Goal: Task Accomplishment & Management: Manage account settings

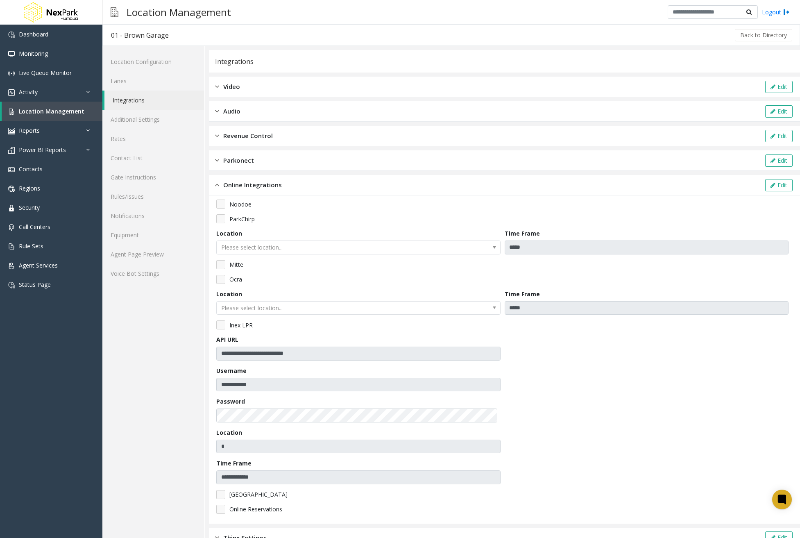
scroll to position [20, 0]
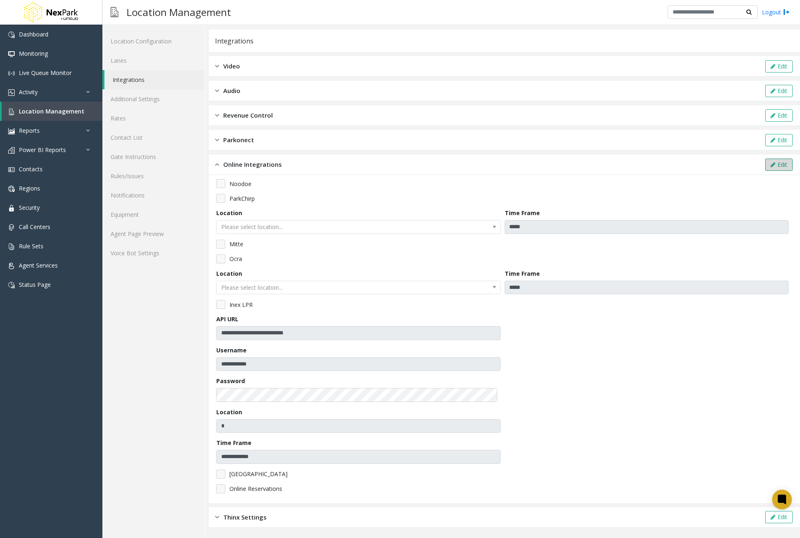
click at [765, 165] on button "Edit" at bounding box center [778, 165] width 27 height 12
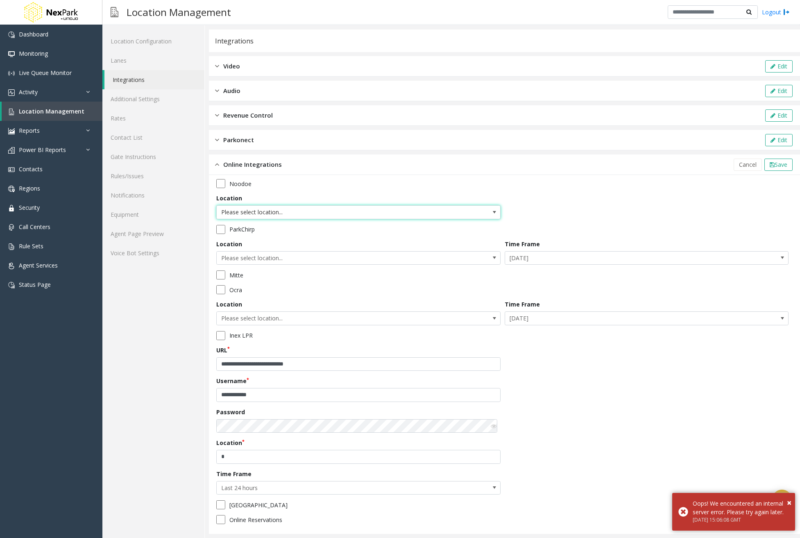
click at [429, 217] on span "Please select location..." at bounding box center [330, 212] width 227 height 13
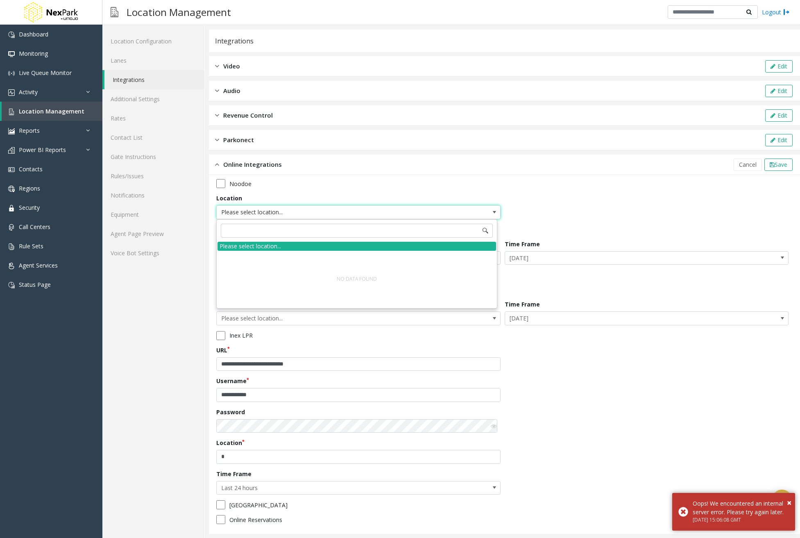
click at [645, 200] on div "**********" at bounding box center [504, 354] width 576 height 351
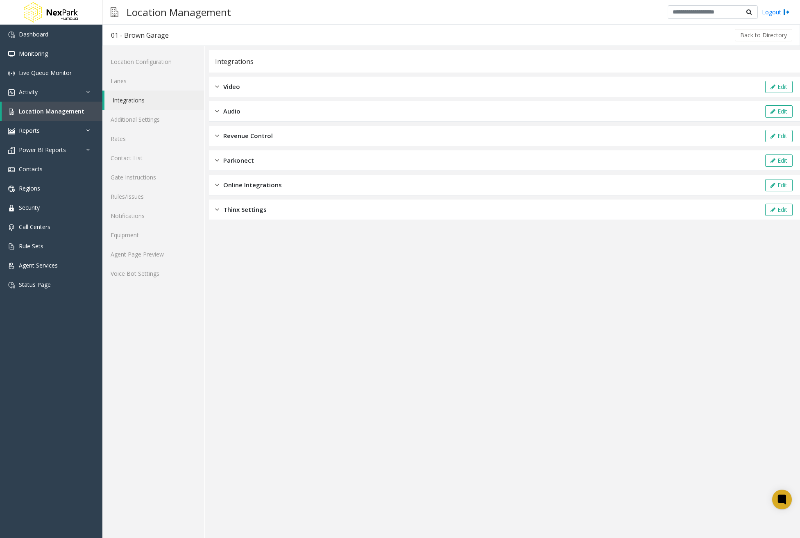
click at [280, 190] on div "Online Integrations Edit" at bounding box center [504, 185] width 591 height 20
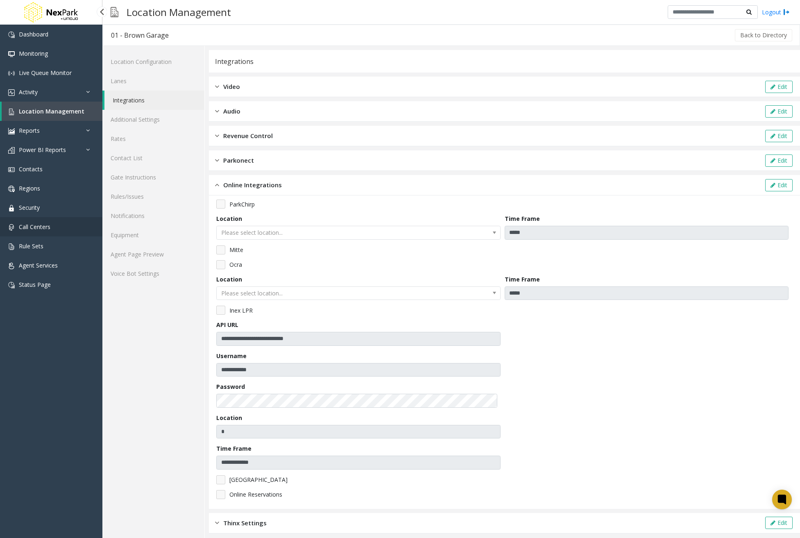
click at [41, 226] on span "Call Centers" at bounding box center [35, 227] width 32 height 8
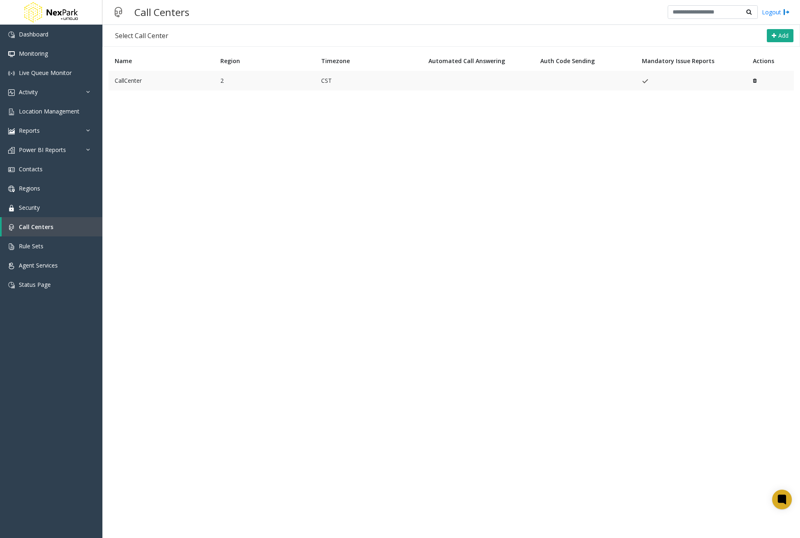
click at [188, 79] on td "CallCenter" at bounding box center [162, 81] width 106 height 20
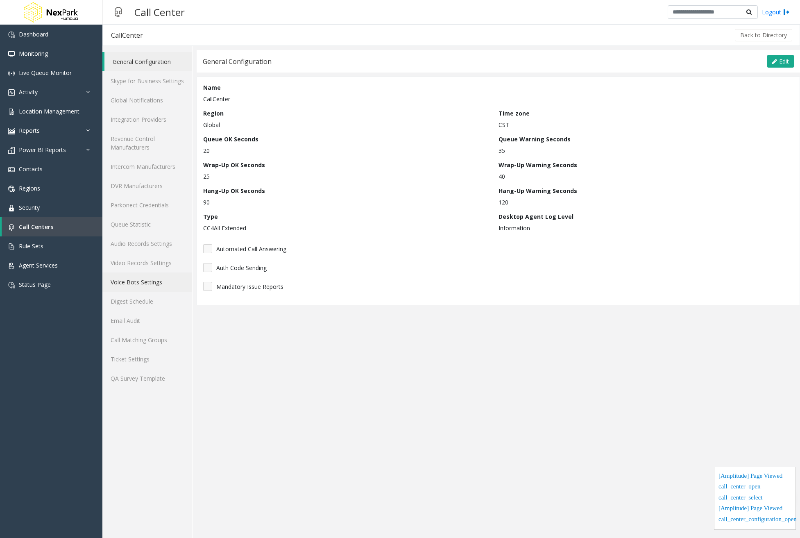
click at [143, 284] on link "Voice Bots Settings" at bounding box center [147, 281] width 90 height 19
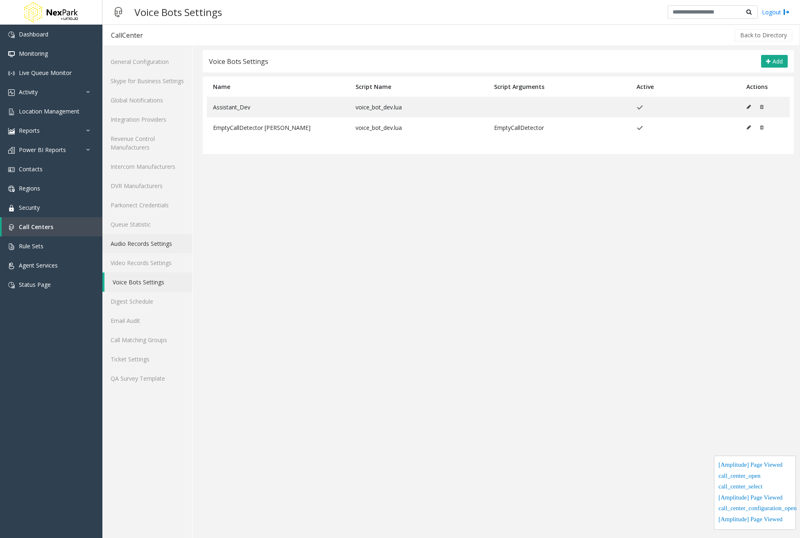
click at [157, 244] on link "Audio Records Settings" at bounding box center [147, 243] width 90 height 19
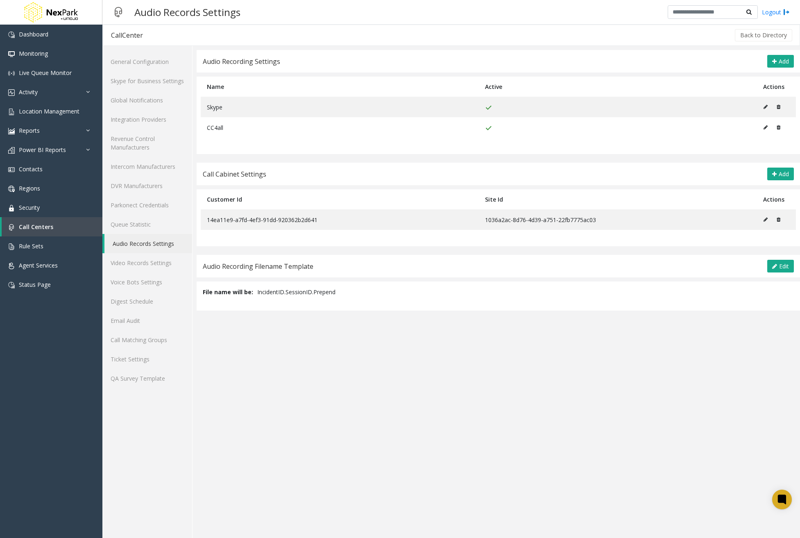
click at [243, 447] on app-audio-records-settings "Audio Recording Settings Add Name Active Actions Skype CC4all Call Cabinet Sett…" at bounding box center [499, 294] width 604 height 488
click at [151, 61] on link "General Configuration" at bounding box center [147, 61] width 90 height 19
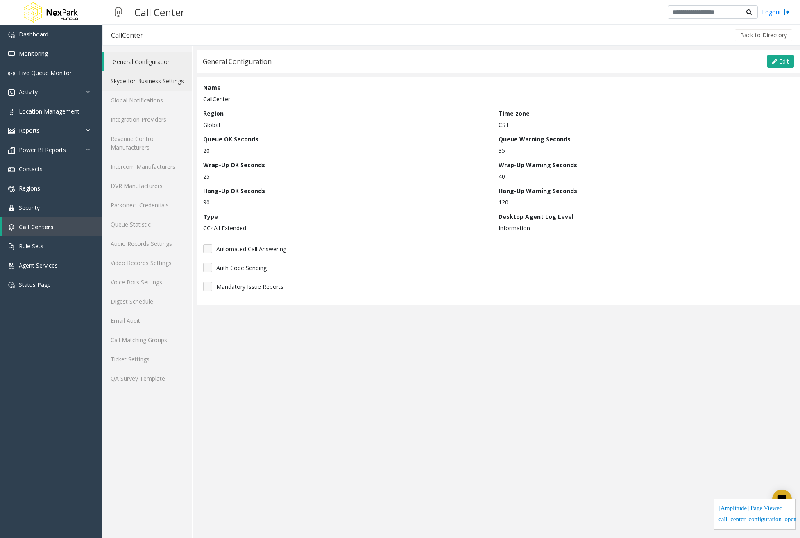
click at [148, 74] on link "Skype for Business Settings" at bounding box center [147, 80] width 90 height 19
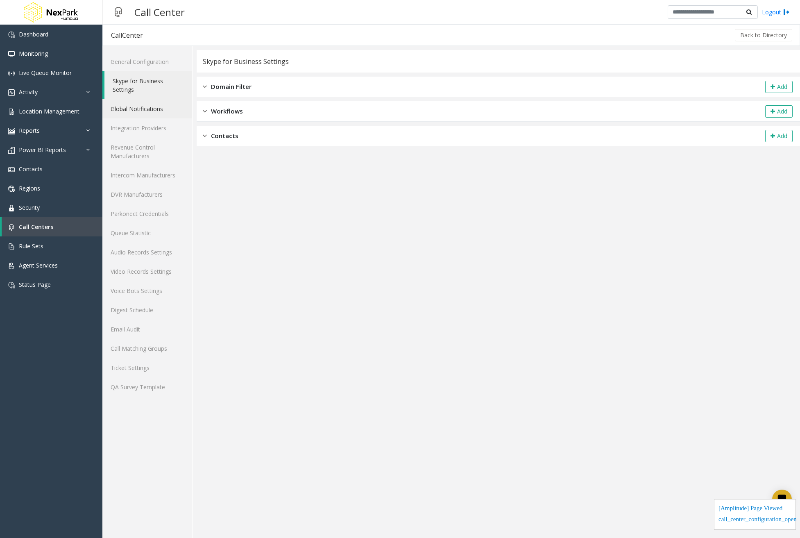
click at [140, 113] on link "Global Notifications" at bounding box center [147, 108] width 90 height 19
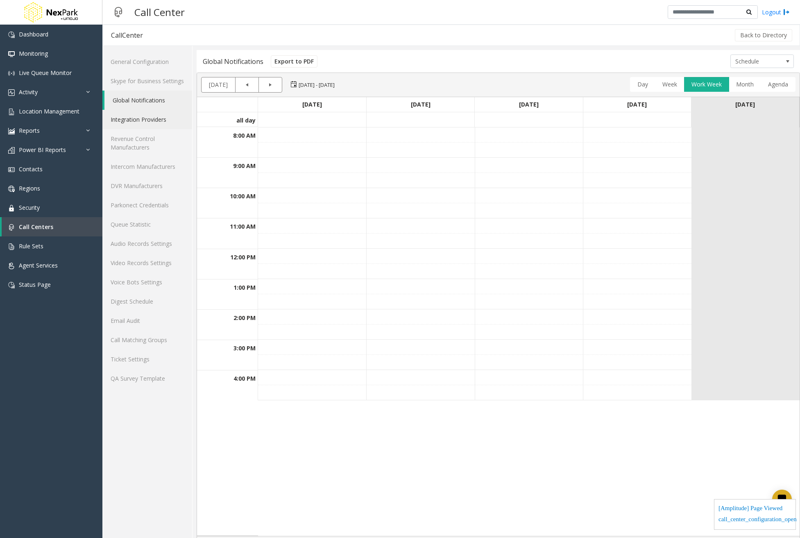
click at [140, 121] on link "Integration Providers" at bounding box center [147, 119] width 90 height 19
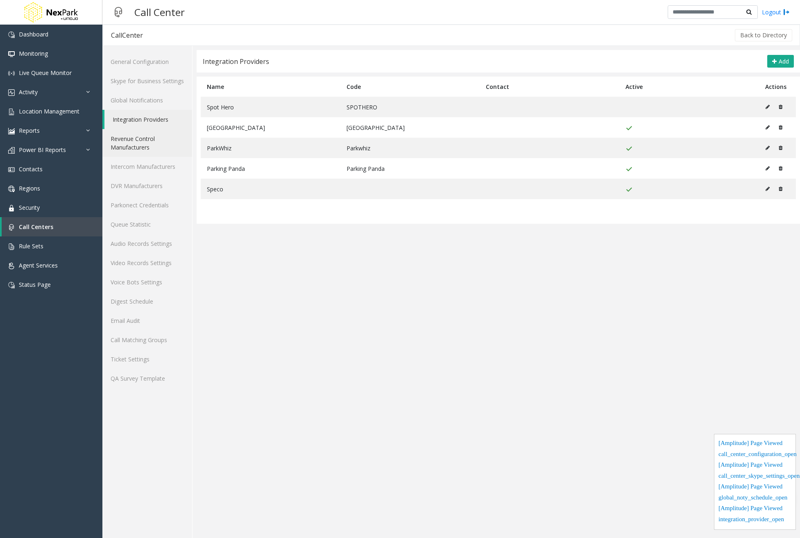
click at [141, 141] on link "Revenue Control Manufacturers" at bounding box center [147, 143] width 90 height 28
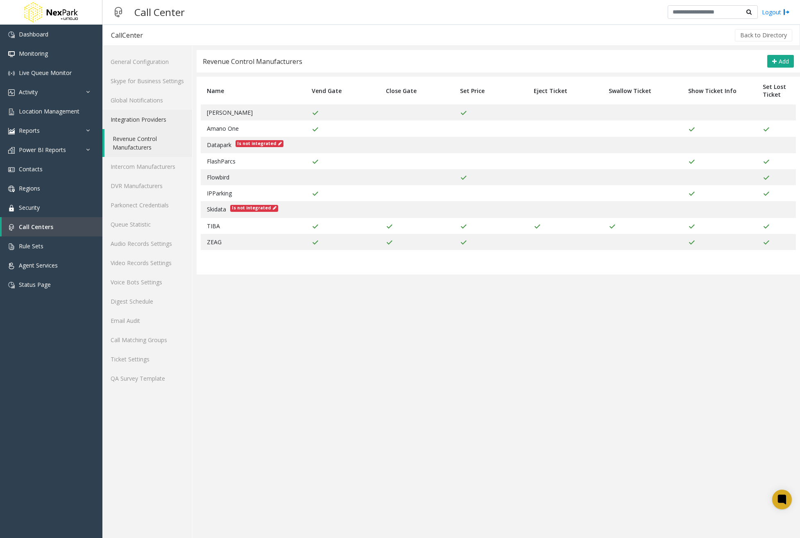
click at [157, 124] on link "Integration Providers" at bounding box center [147, 119] width 90 height 19
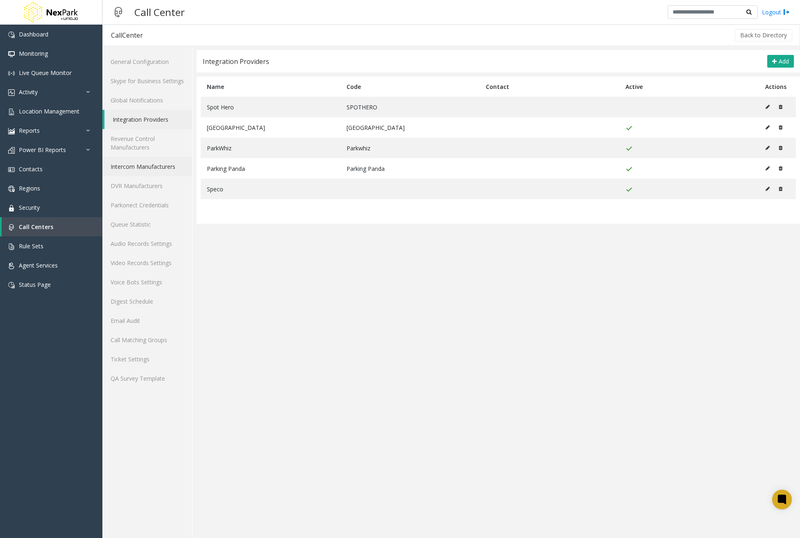
click at [148, 163] on link "Intercom Manufacturers" at bounding box center [147, 166] width 90 height 19
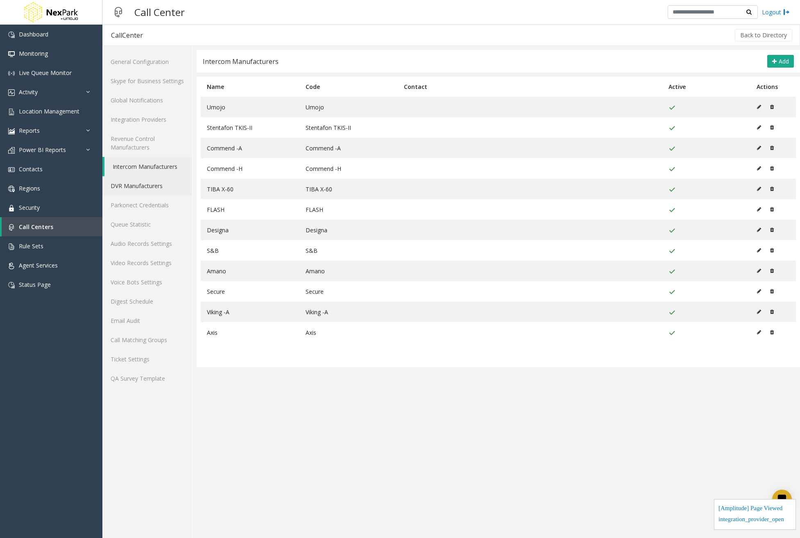
click at [136, 190] on link "DVR Manufacturers" at bounding box center [147, 185] width 90 height 19
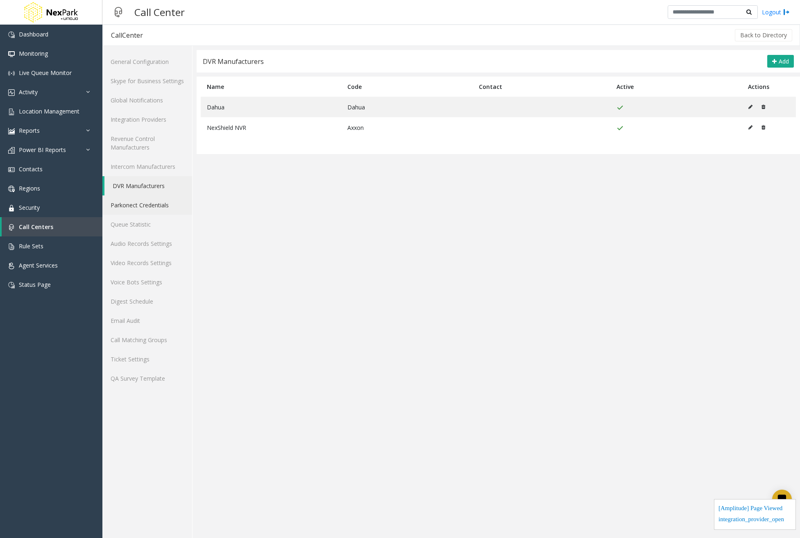
click at [140, 209] on link "Parkonect Credentials" at bounding box center [147, 204] width 90 height 19
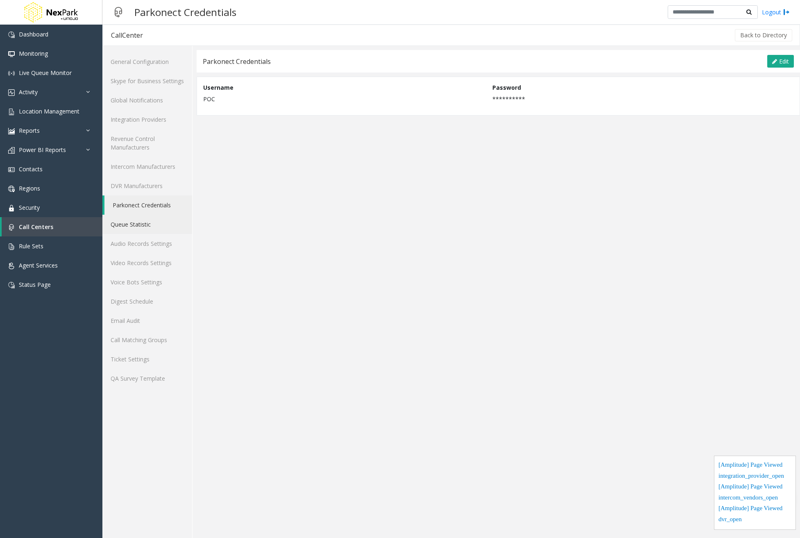
click at [141, 222] on link "Queue Statistic" at bounding box center [147, 224] width 90 height 19
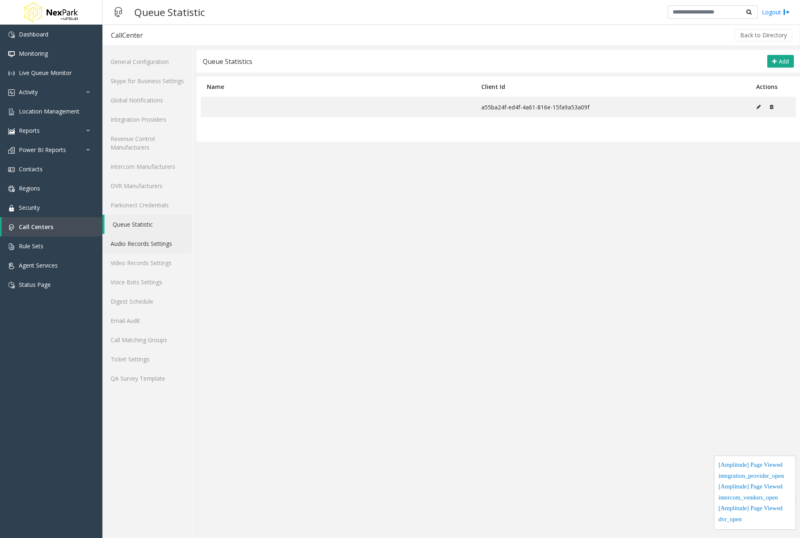
click at [143, 246] on link "Audio Records Settings" at bounding box center [147, 243] width 90 height 19
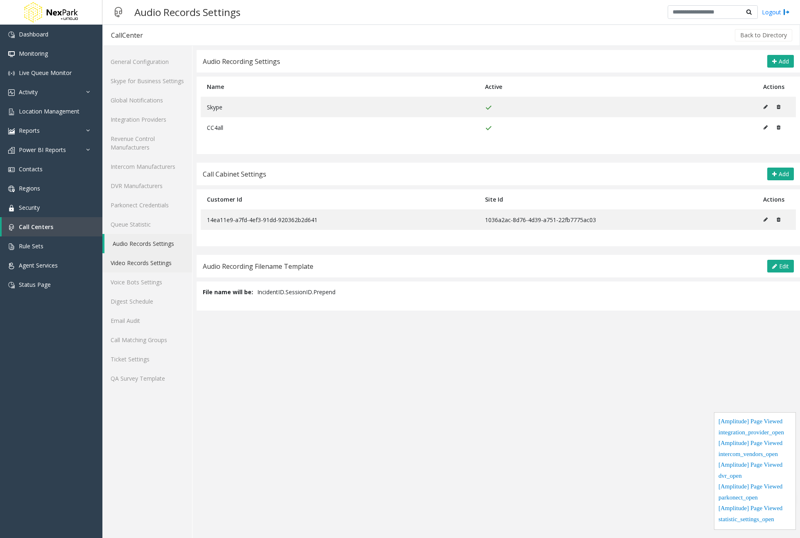
click at [148, 261] on link "Video Records Settings" at bounding box center [147, 262] width 90 height 19
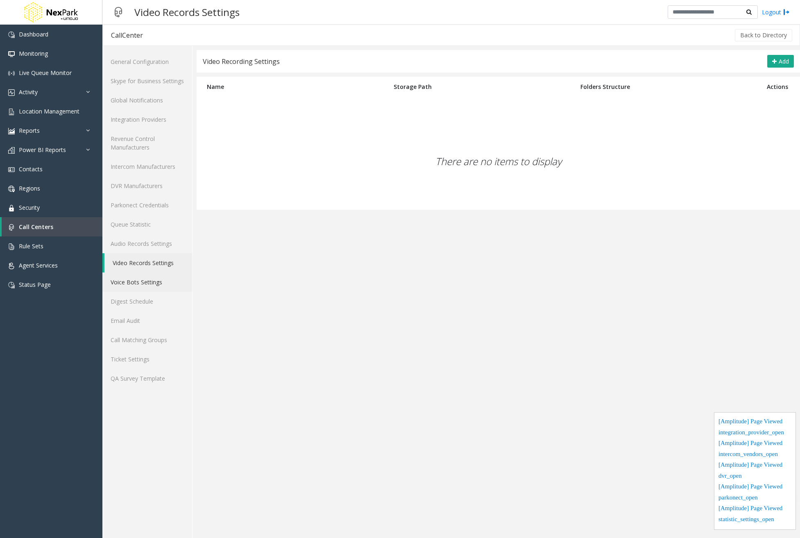
click at [152, 277] on link "Voice Bots Settings" at bounding box center [147, 281] width 90 height 19
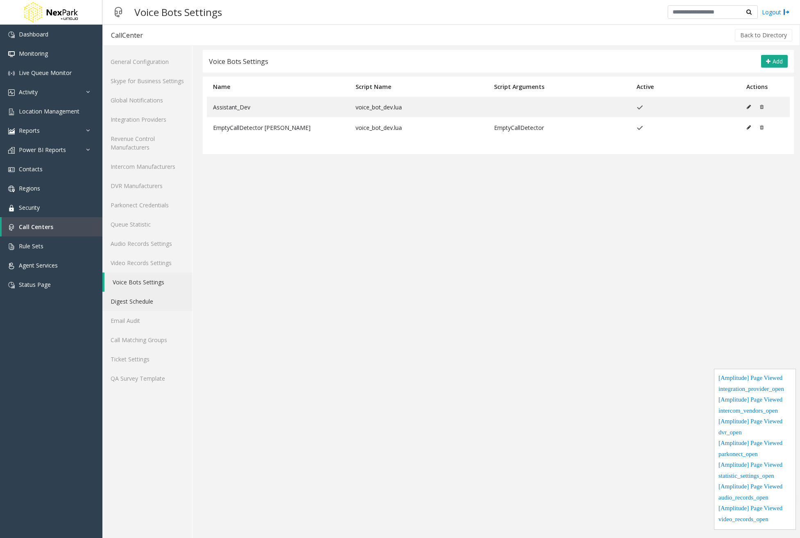
click at [154, 300] on link "Digest Schedule" at bounding box center [147, 301] width 90 height 19
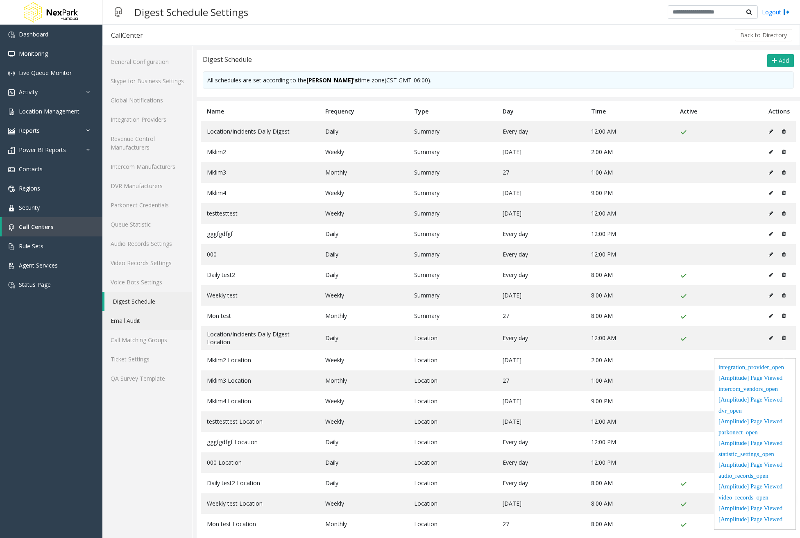
click at [148, 319] on link "Email Audit" at bounding box center [147, 320] width 90 height 19
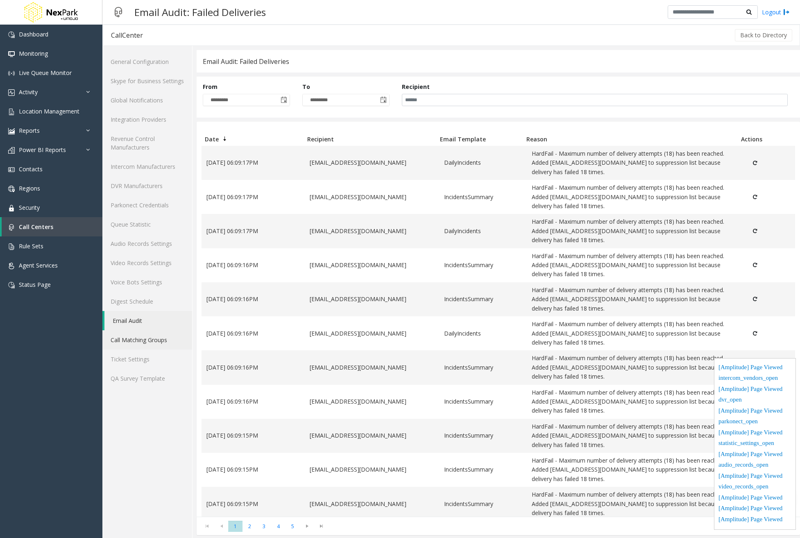
click at [151, 337] on link "Call Matching Groups" at bounding box center [147, 339] width 90 height 19
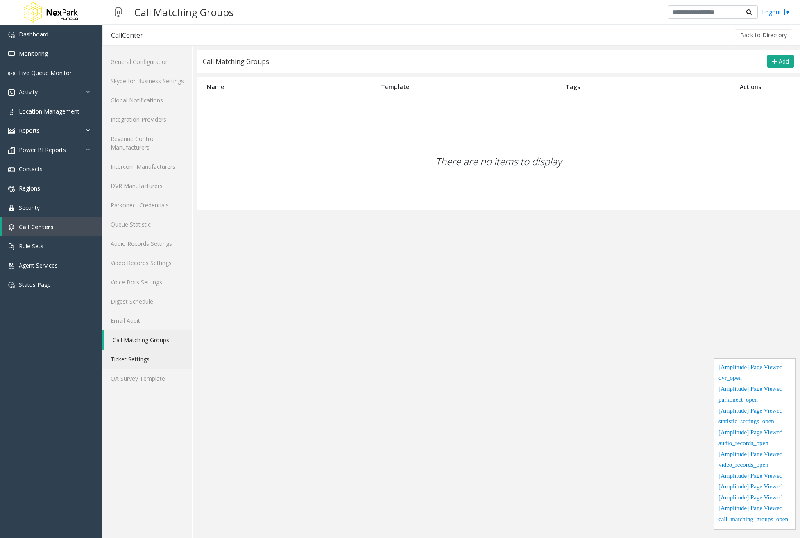
click at [142, 364] on link "Ticket Settings" at bounding box center [147, 358] width 90 height 19
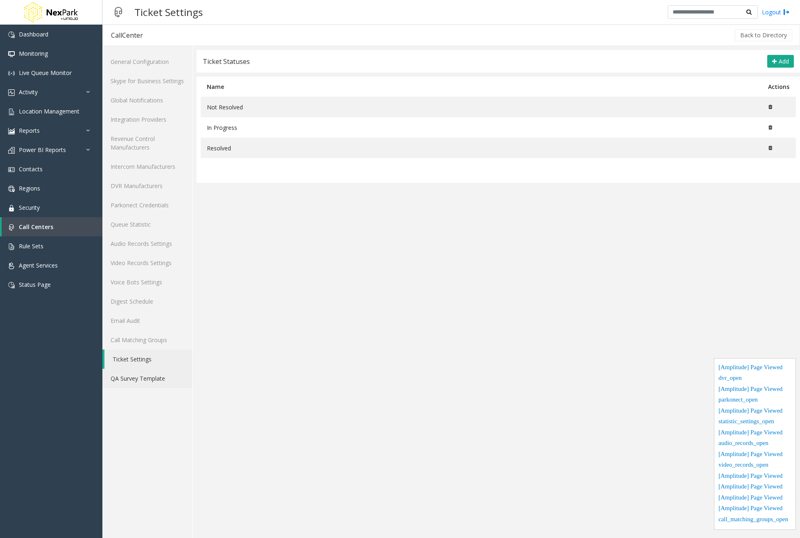
click at [139, 377] on link "QA Survey Template" at bounding box center [147, 378] width 90 height 19
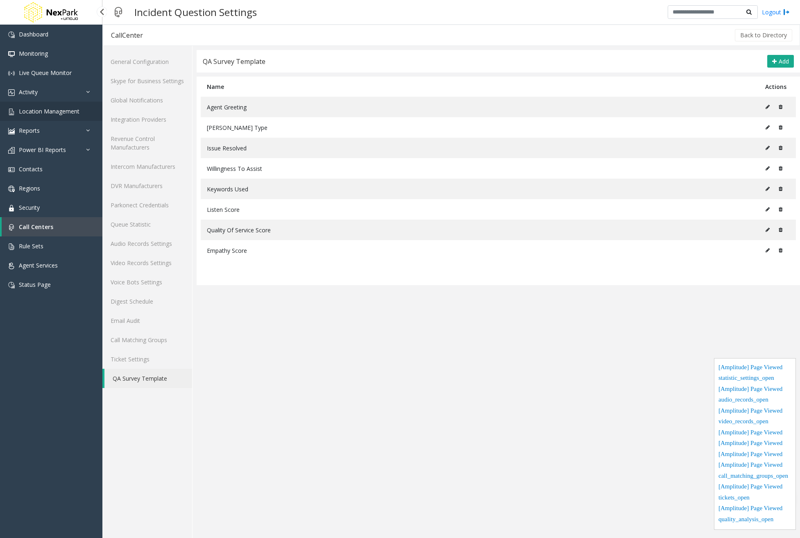
click at [41, 114] on span "Location Management" at bounding box center [49, 111] width 61 height 8
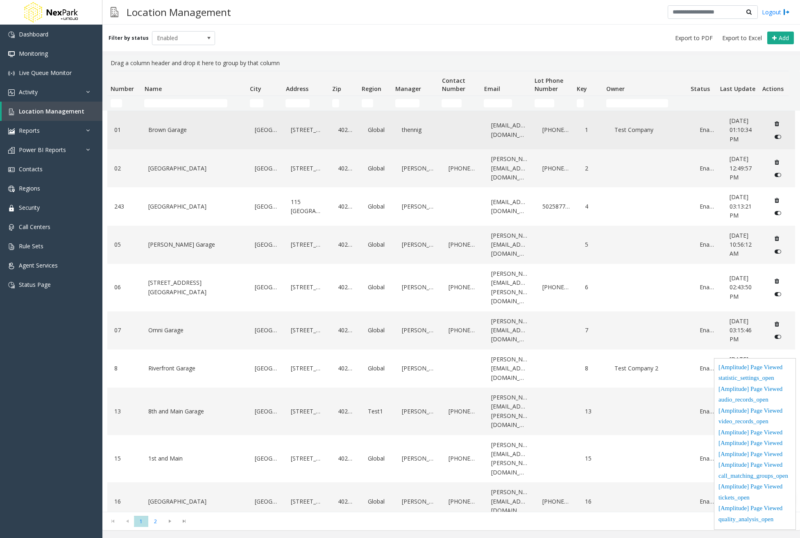
click at [200, 125] on link "Brown Garage" at bounding box center [194, 129] width 97 height 13
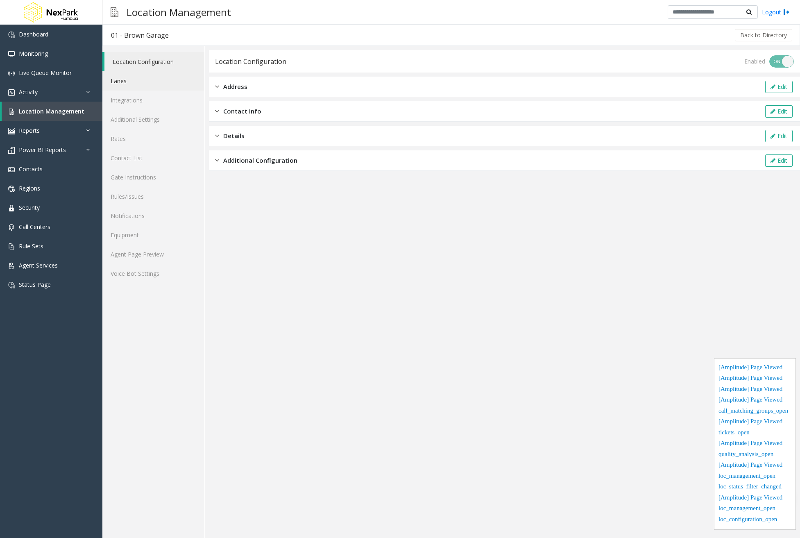
click at [135, 80] on link "Lanes" at bounding box center [153, 80] width 102 height 19
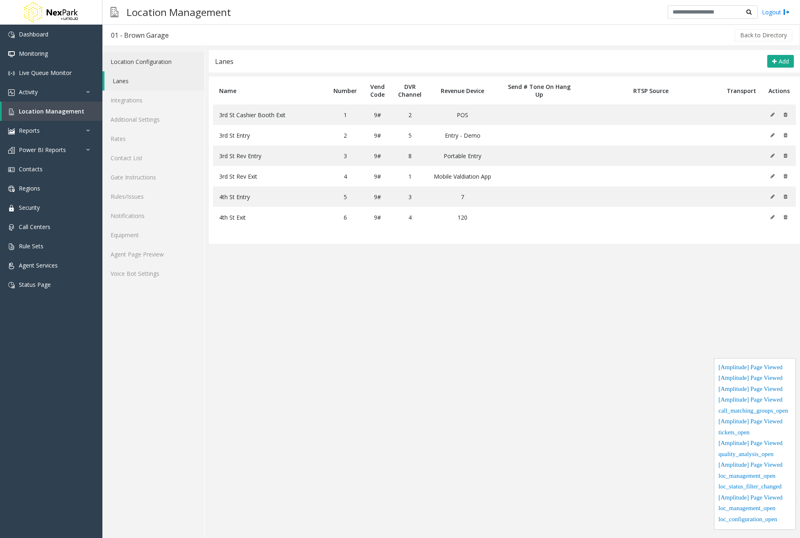
click at [145, 64] on link "Location Configuration" at bounding box center [153, 61] width 102 height 19
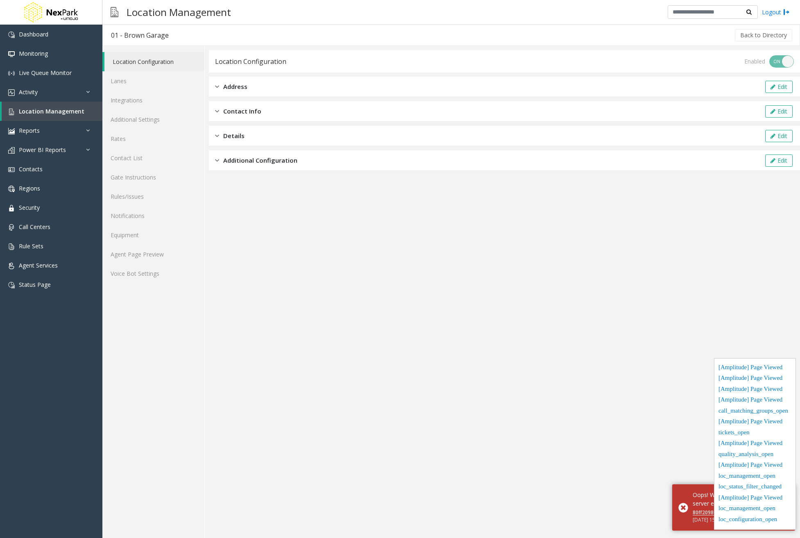
click at [260, 89] on div "Address Edit" at bounding box center [504, 87] width 591 height 20
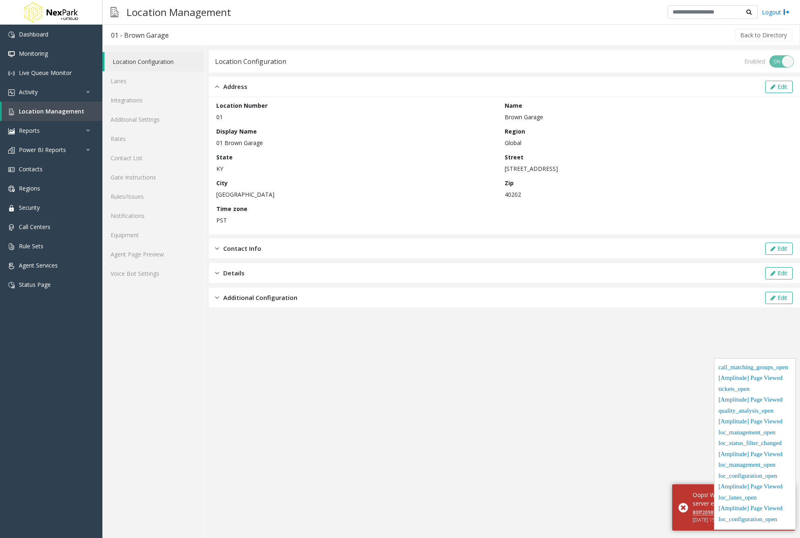
drag, startPoint x: 259, startPoint y: 248, endPoint x: 264, endPoint y: 252, distance: 6.4
click at [259, 249] on span "Contact Info" at bounding box center [242, 248] width 38 height 9
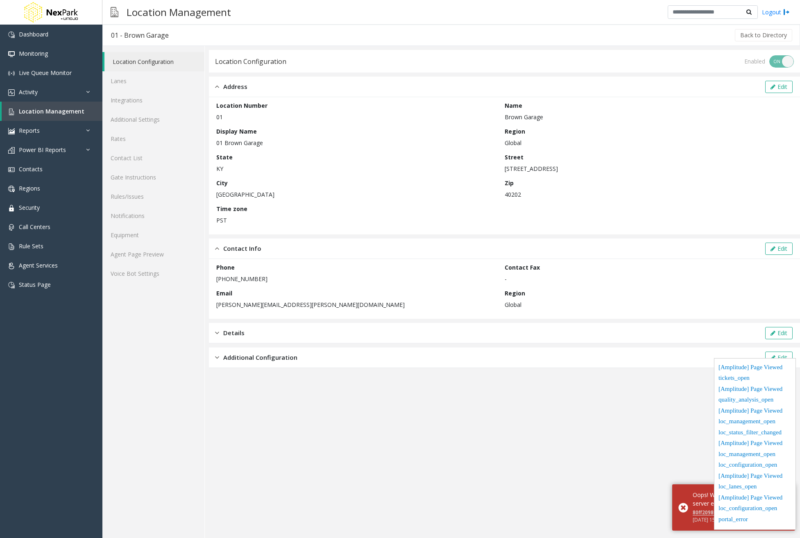
click at [265, 335] on div "Details Edit" at bounding box center [504, 333] width 591 height 20
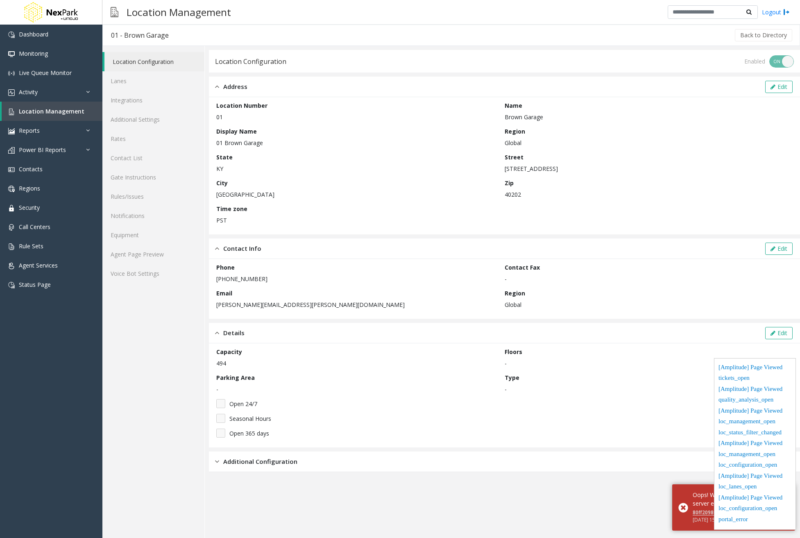
click at [291, 467] on div "Additional Configuration Edit" at bounding box center [504, 462] width 591 height 20
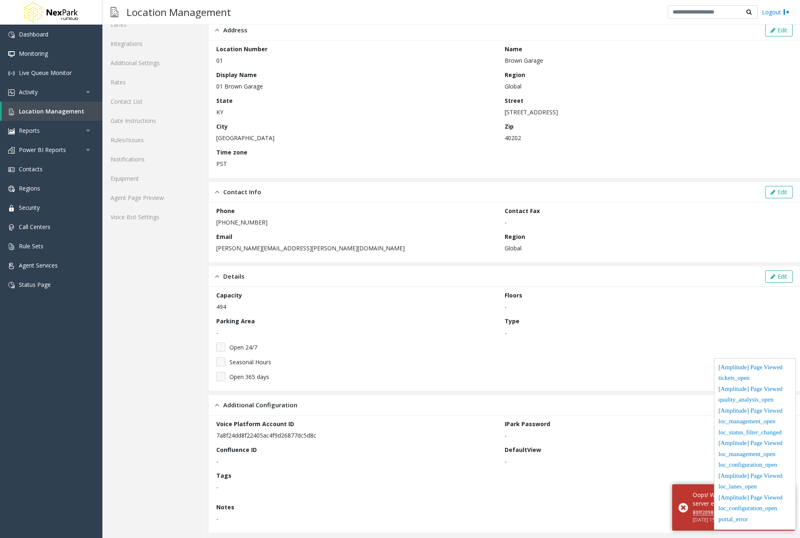
scroll to position [61, 0]
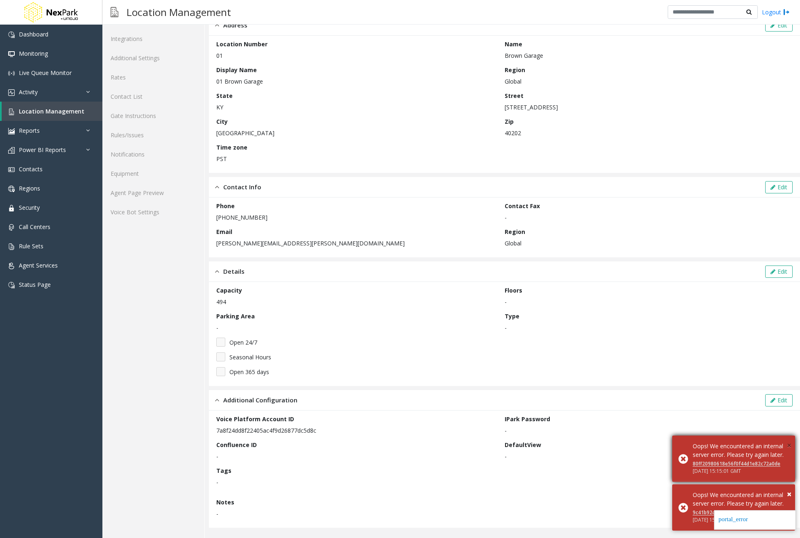
click at [789, 440] on span "×" at bounding box center [789, 445] width 5 height 11
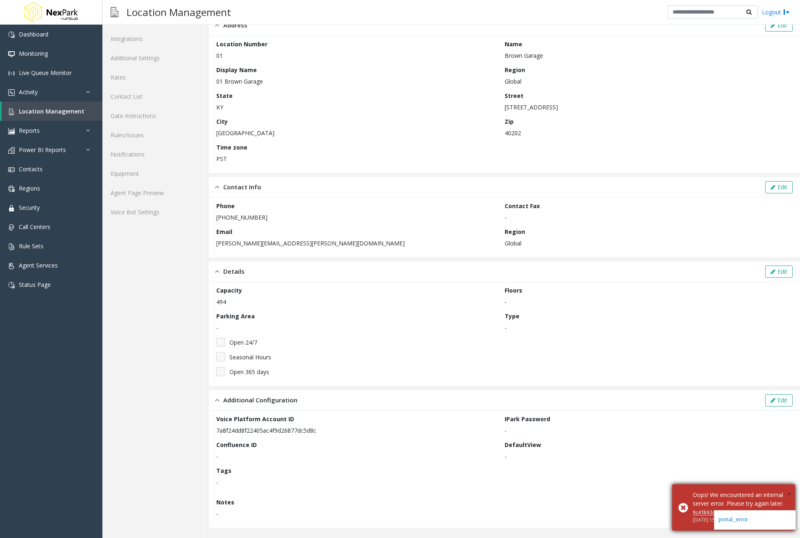
click at [791, 488] on span "×" at bounding box center [789, 493] width 5 height 11
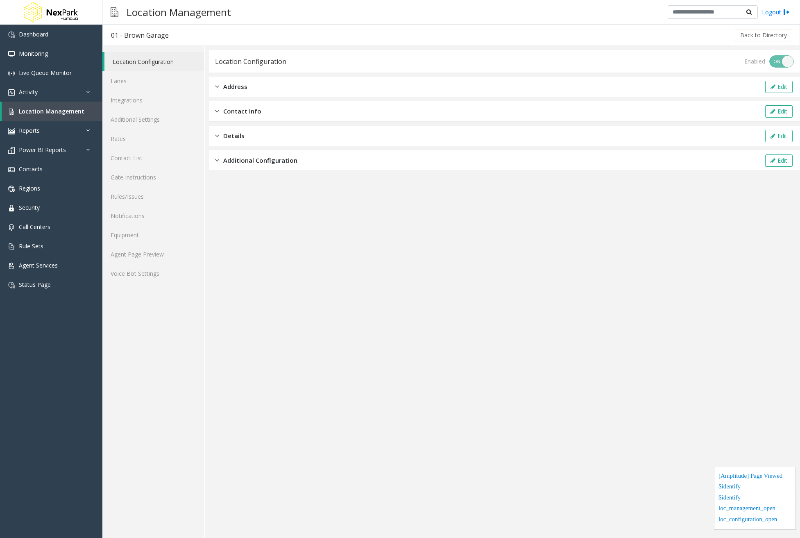
click at [306, 165] on div "Additional Configuration Edit" at bounding box center [504, 160] width 591 height 20
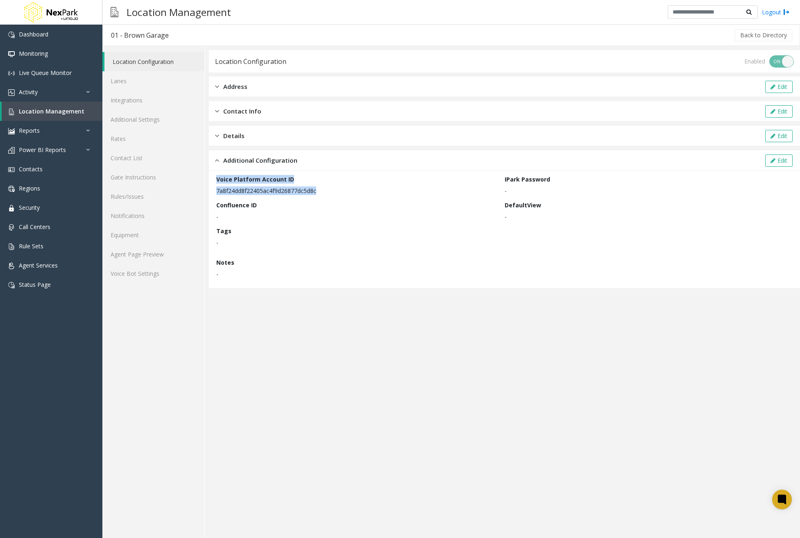
drag, startPoint x: 313, startPoint y: 189, endPoint x: 213, endPoint y: 177, distance: 101.1
click at [213, 177] on div "Voice Platform Account ID 7a8f24dd8f22405ac4f9d26877dc5d8c IPark Password - Con…" at bounding box center [504, 229] width 591 height 117
click at [409, 193] on p "7a8f24dd8f22405ac4f9d26877dc5d8c" at bounding box center [358, 190] width 284 height 9
drag, startPoint x: 317, startPoint y: 191, endPoint x: 213, endPoint y: 189, distance: 104.1
click at [213, 189] on div "Voice Platform Account ID 7a8f24dd8f22405ac4f9d26877dc5d8c IPark Password - Con…" at bounding box center [504, 229] width 591 height 117
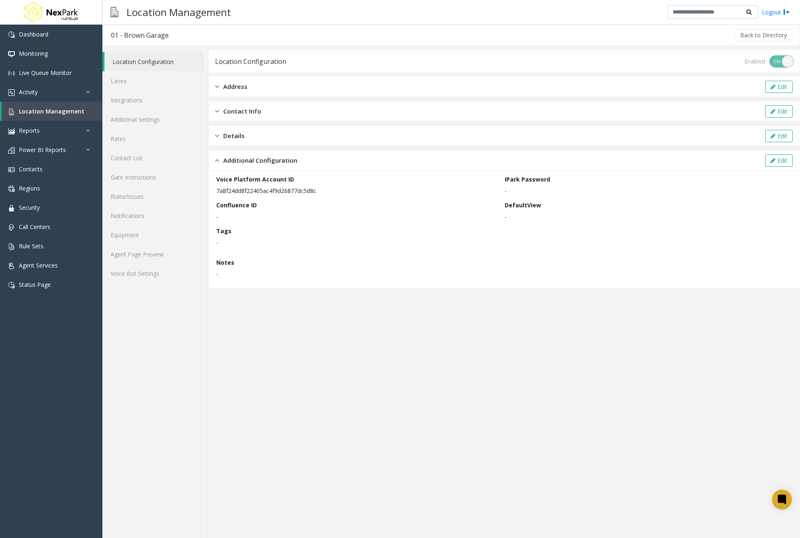
drag, startPoint x: 295, startPoint y: 180, endPoint x: 283, endPoint y: 180, distance: 12.3
click at [295, 180] on div "Voice Platform Account ID 7a8f24dd8f22405ac4f9d26877dc5d8c" at bounding box center [360, 185] width 288 height 20
drag, startPoint x: 279, startPoint y: 174, endPoint x: 293, endPoint y: 176, distance: 14.4
click at [293, 176] on div "Voice Platform Account ID 7a8f24dd8f22405ac4f9d26877dc5d8c IPark Password - Con…" at bounding box center [504, 229] width 591 height 117
click at [522, 364] on app-location-configuration "Location Configuration Enabled ON OFF Address Edit Contact Info Edit Details Ed…" at bounding box center [504, 294] width 591 height 488
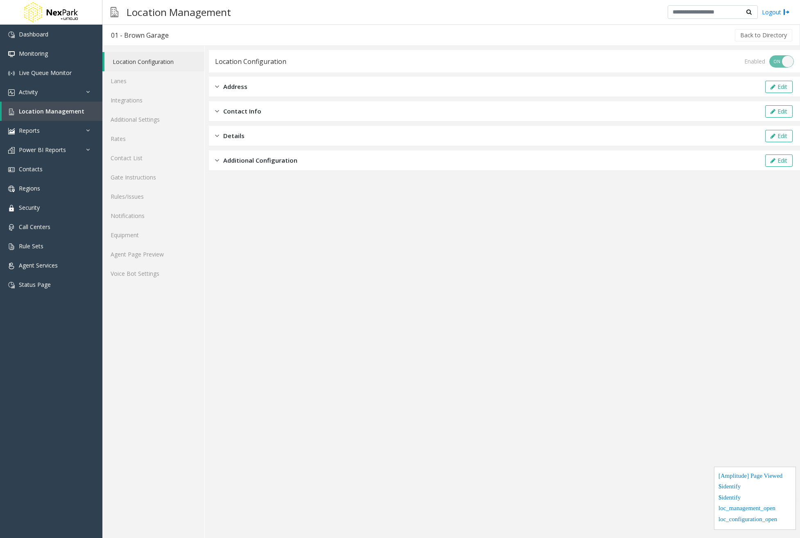
click at [269, 163] on span "Additional Configuration" at bounding box center [260, 160] width 74 height 9
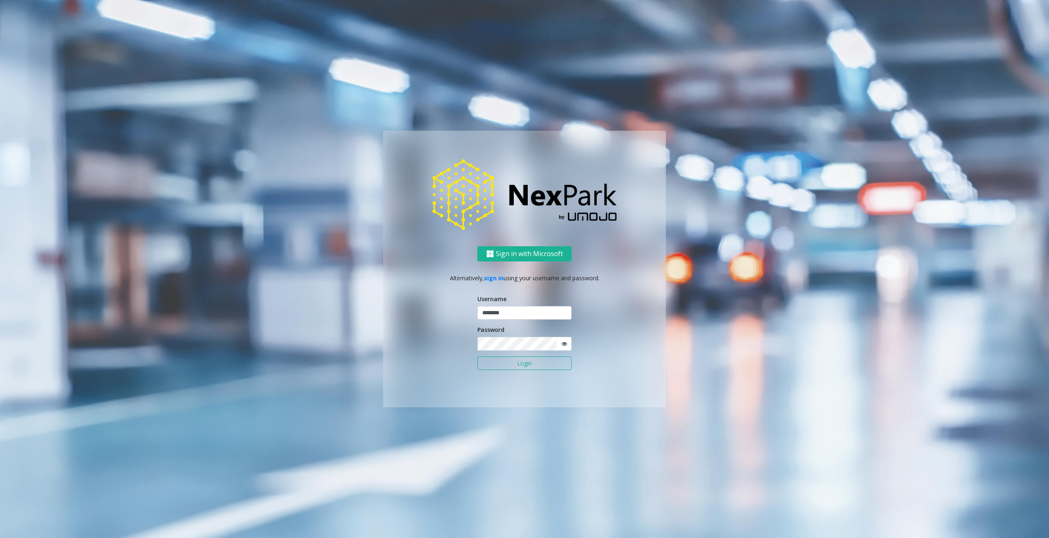
click at [680, 445] on ng-component "Sign in with Microsoft Alternatively, sign in using your username and password.…" at bounding box center [524, 269] width 1049 height 538
click at [493, 363] on button "Login" at bounding box center [524, 363] width 94 height 14
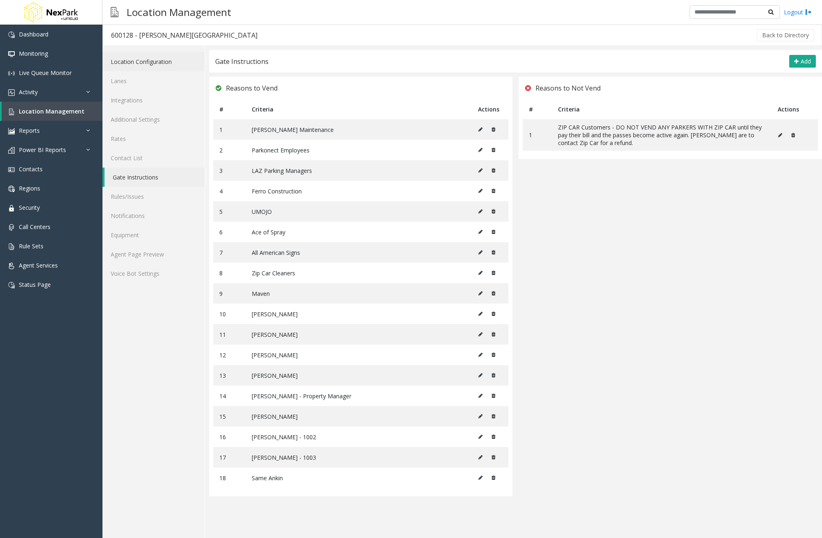
click at [150, 60] on link "Location Configuration" at bounding box center [153, 61] width 102 height 19
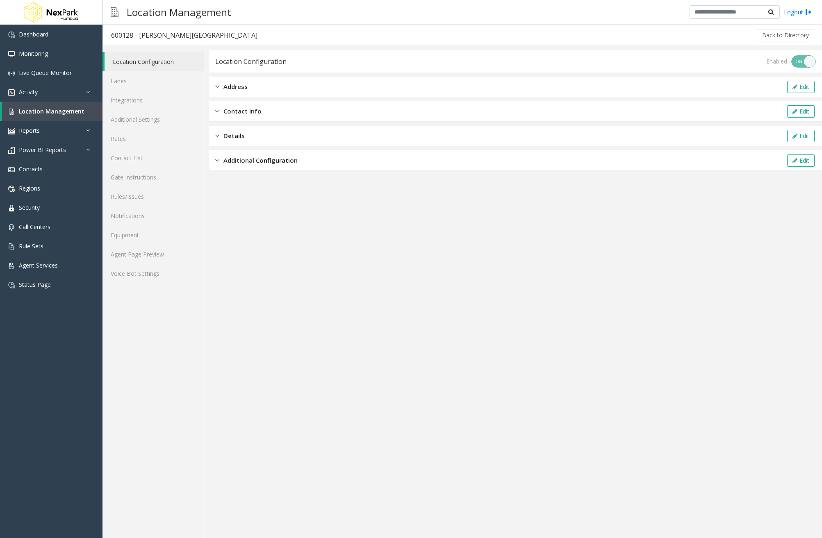
click at [268, 159] on span "Additional Configuration" at bounding box center [260, 160] width 74 height 9
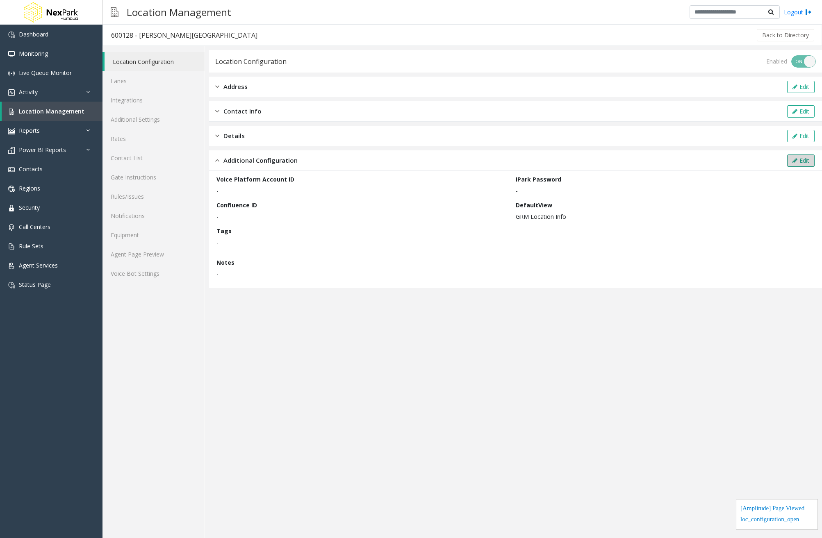
click at [810, 163] on button "Edit" at bounding box center [800, 160] width 27 height 12
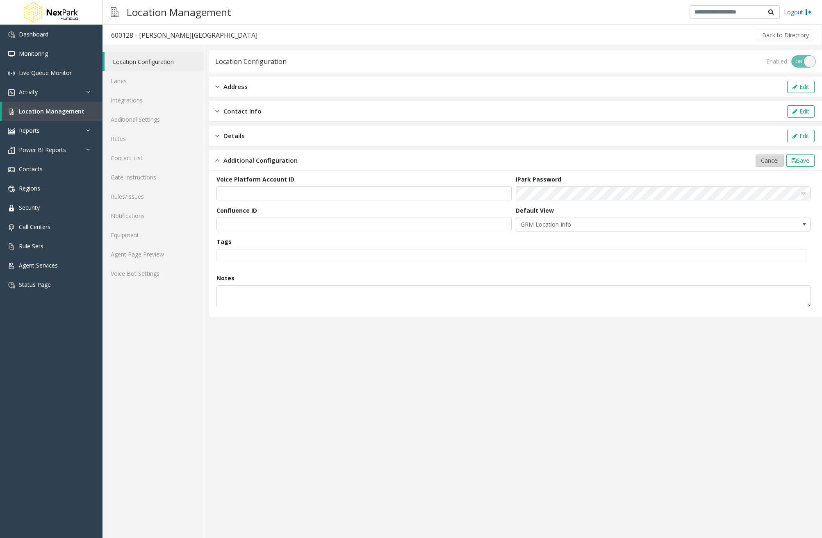
click at [763, 163] on span "Cancel" at bounding box center [769, 161] width 18 height 8
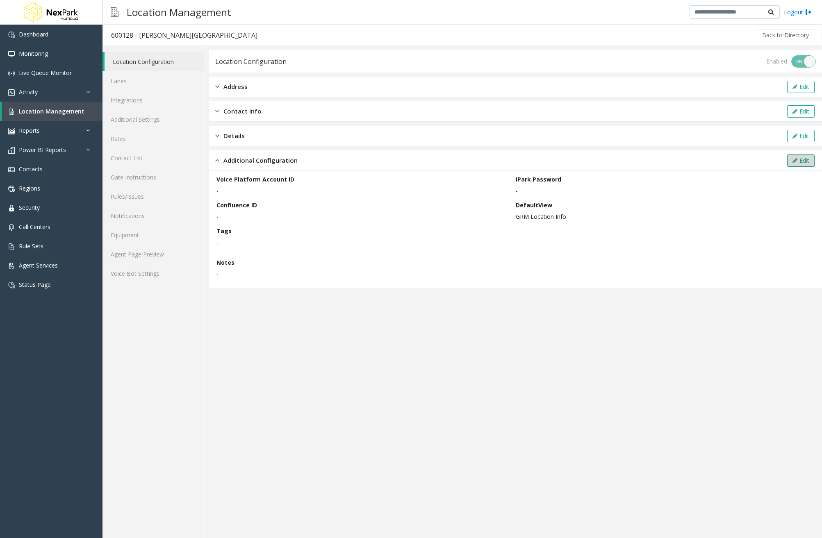
click at [802, 163] on button "Edit" at bounding box center [800, 160] width 27 height 12
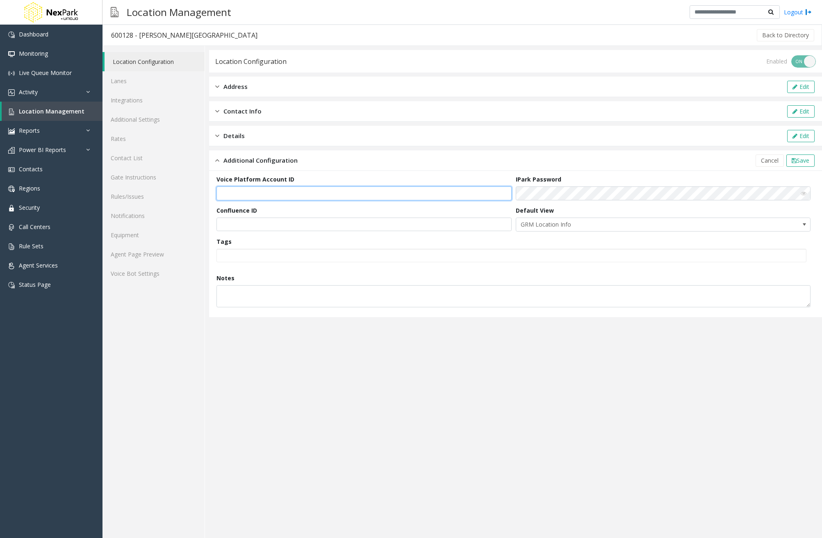
click at [309, 193] on input "text" at bounding box center [363, 193] width 295 height 14
type input "****"
click at [800, 161] on span "Save" at bounding box center [802, 161] width 13 height 8
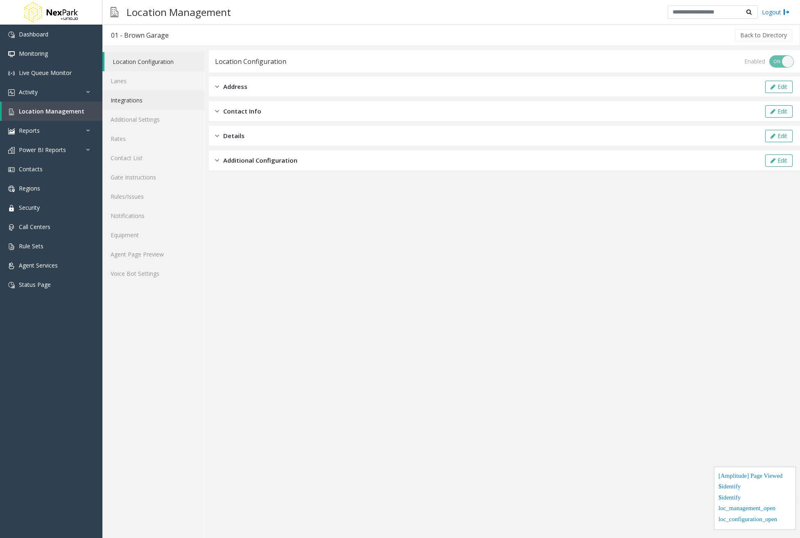
click at [154, 106] on link "Integrations" at bounding box center [153, 100] width 102 height 19
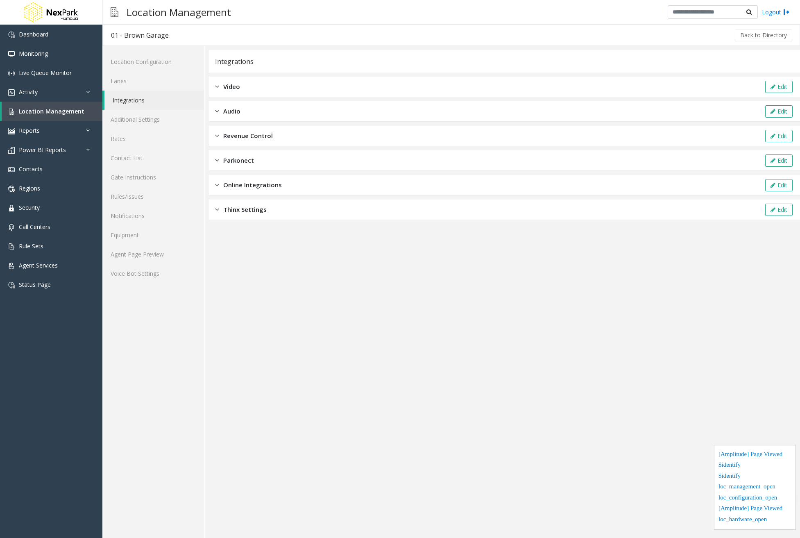
click at [299, 184] on div "Online Integrations Edit" at bounding box center [504, 185] width 591 height 20
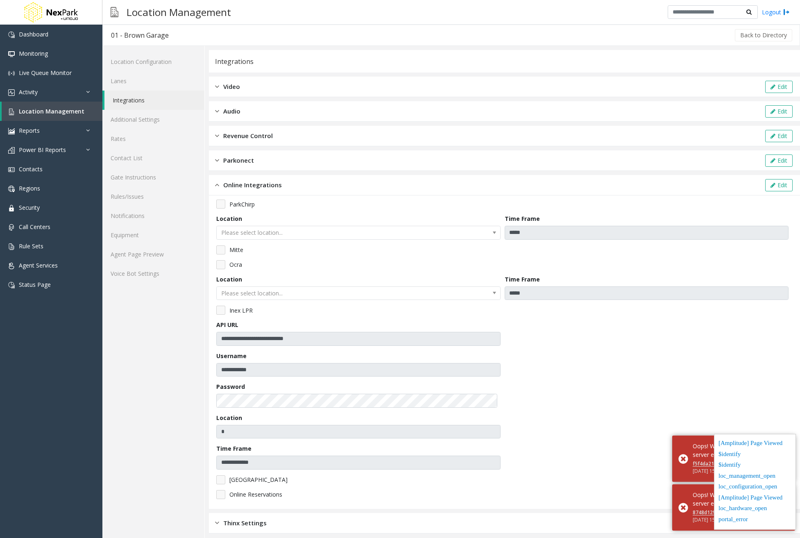
scroll to position [6, 0]
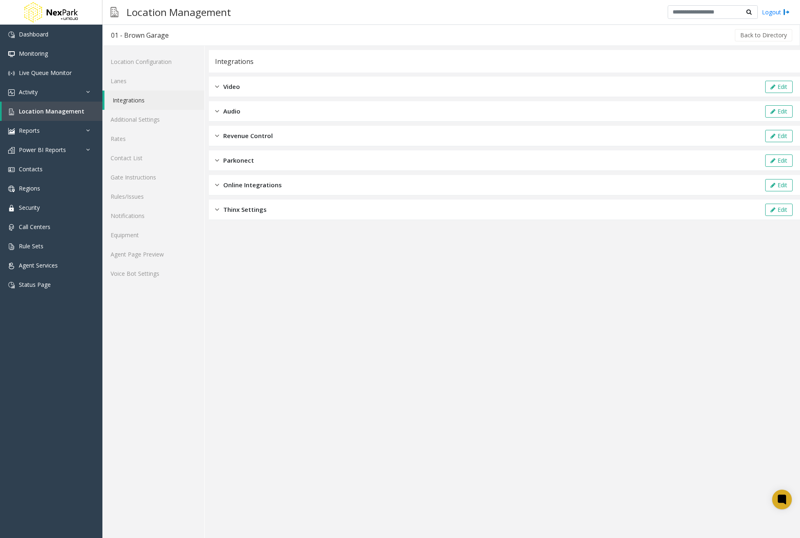
click at [297, 181] on div "Online Integrations Edit" at bounding box center [504, 185] width 591 height 20
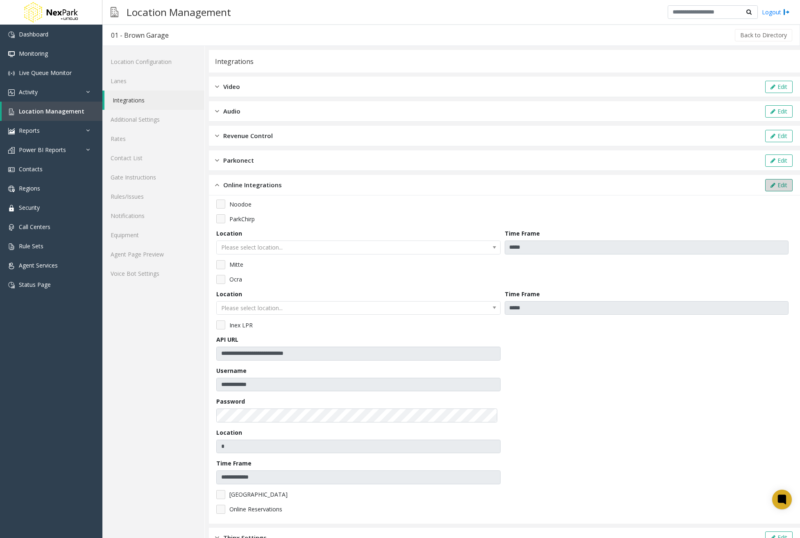
click at [777, 186] on button "Edit" at bounding box center [778, 185] width 27 height 12
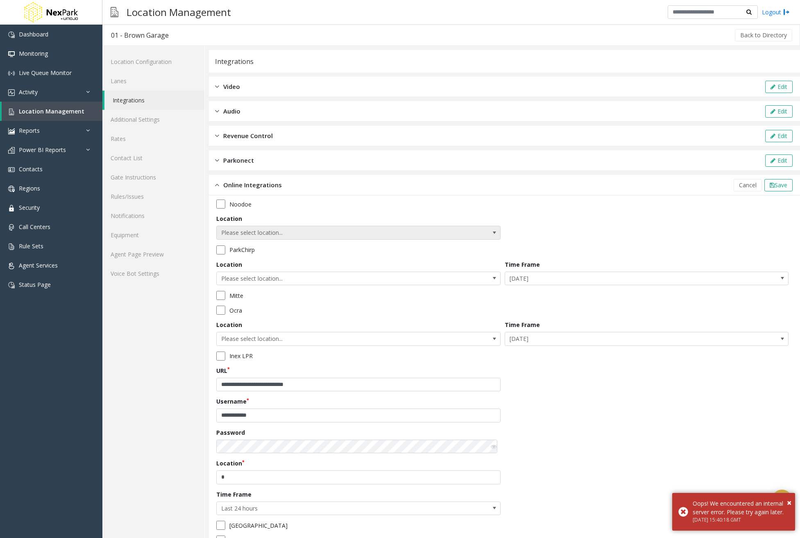
click at [268, 233] on span "Please select location..." at bounding box center [330, 232] width 227 height 13
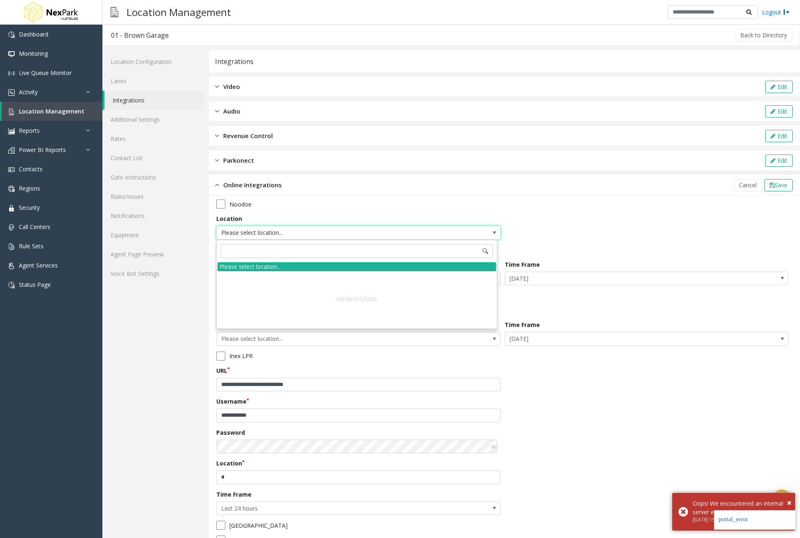
click at [638, 222] on div "**********" at bounding box center [504, 375] width 576 height 351
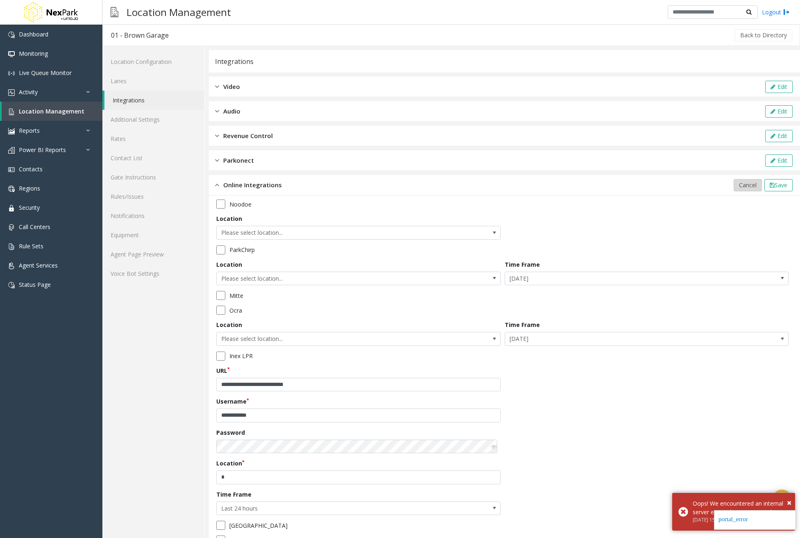
click at [739, 187] on span "Cancel" at bounding box center [748, 185] width 18 height 8
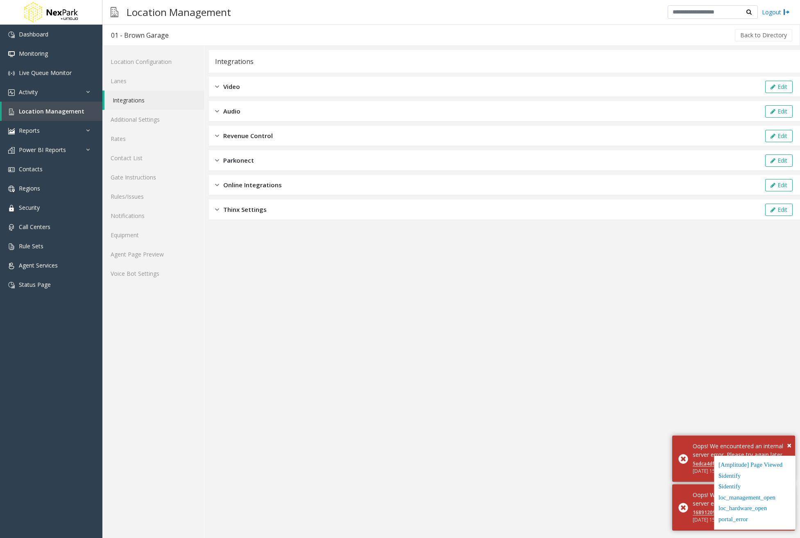
click at [313, 188] on div "Online Integrations Edit" at bounding box center [504, 185] width 591 height 20
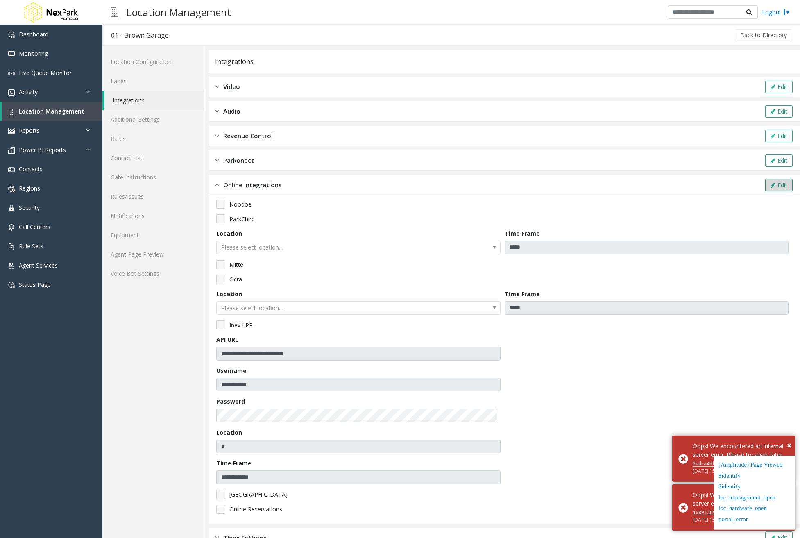
click at [771, 187] on icon at bounding box center [773, 185] width 5 height 6
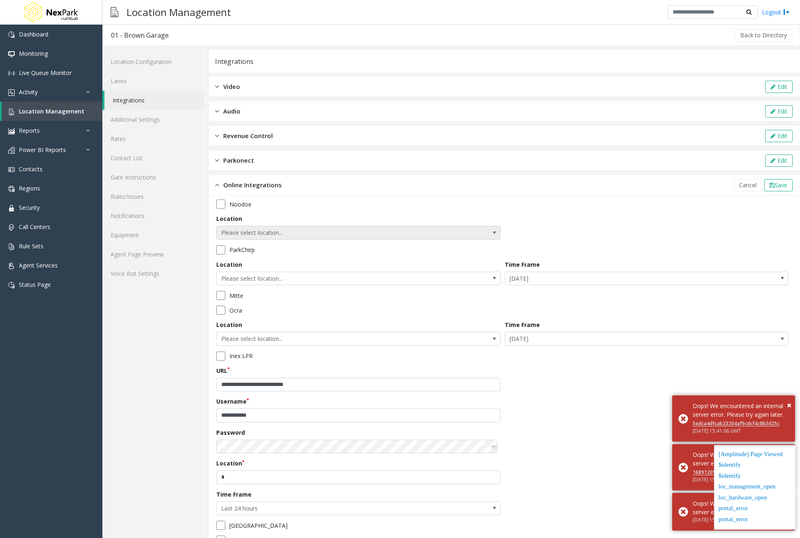
click at [306, 236] on span "Please select location..." at bounding box center [330, 232] width 227 height 13
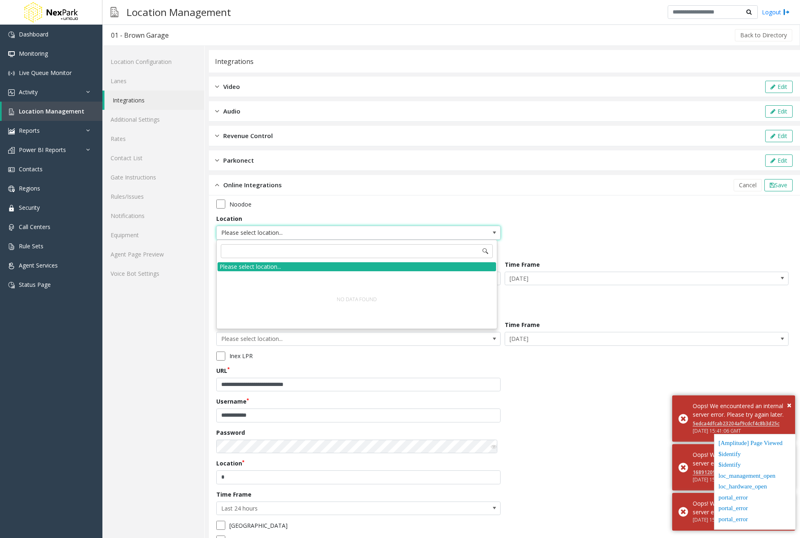
click at [650, 217] on div "**********" at bounding box center [504, 375] width 576 height 351
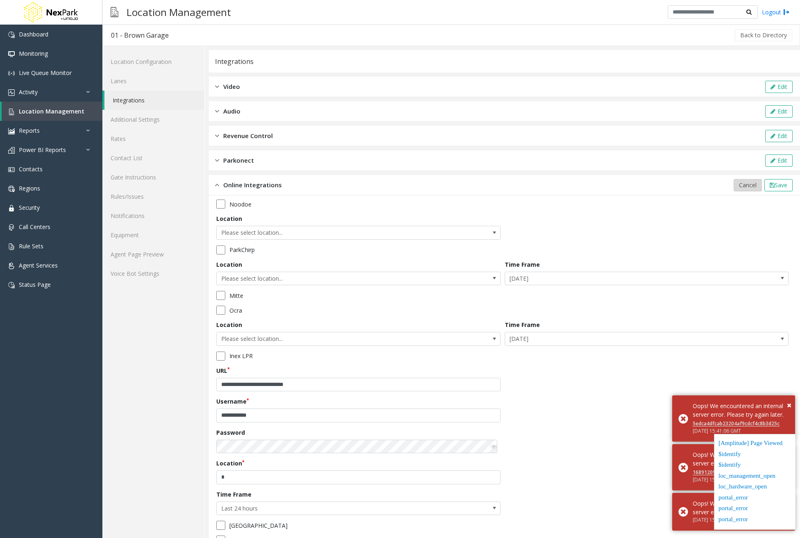
click at [747, 182] on span "Cancel" at bounding box center [748, 185] width 18 height 8
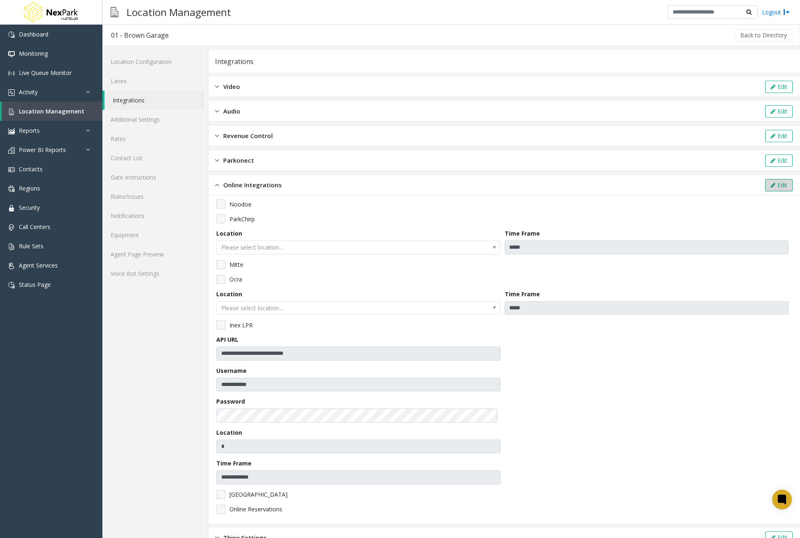
click at [773, 186] on button "Edit" at bounding box center [778, 185] width 27 height 12
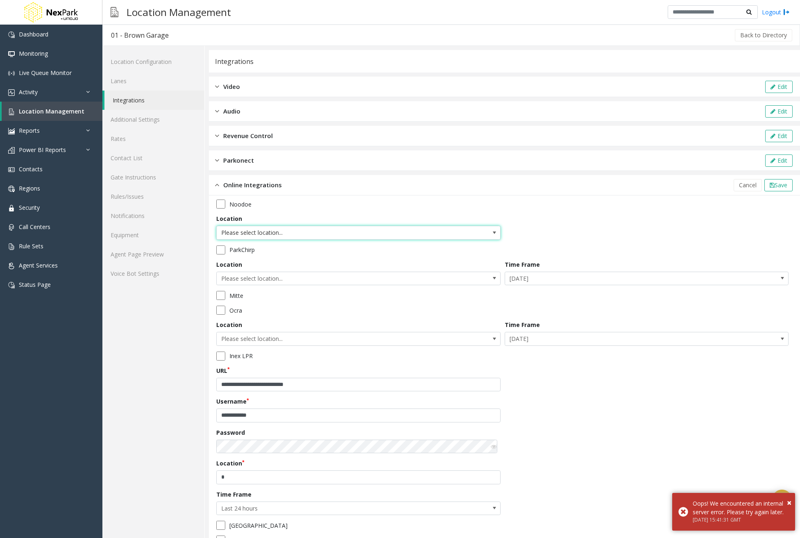
click at [300, 235] on span "Please select location..." at bounding box center [330, 232] width 227 height 13
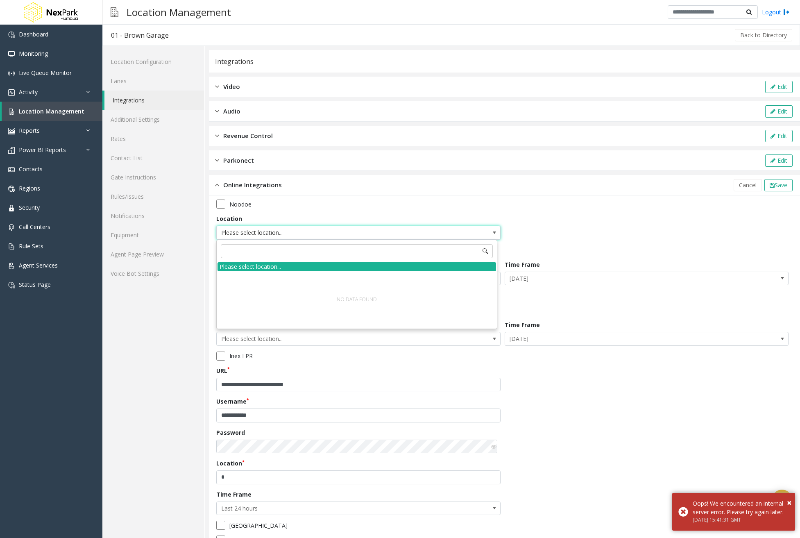
click at [547, 217] on div "**********" at bounding box center [504, 375] width 576 height 351
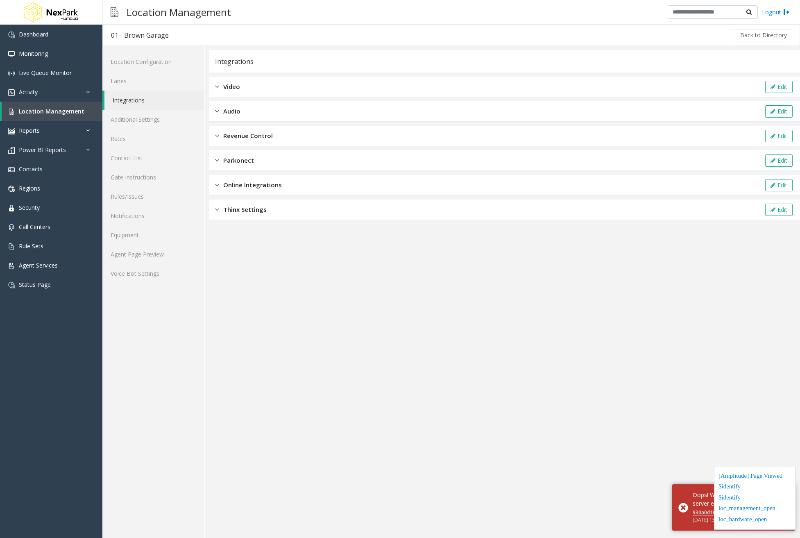
click at [287, 187] on div "Online Integrations Edit" at bounding box center [504, 185] width 591 height 20
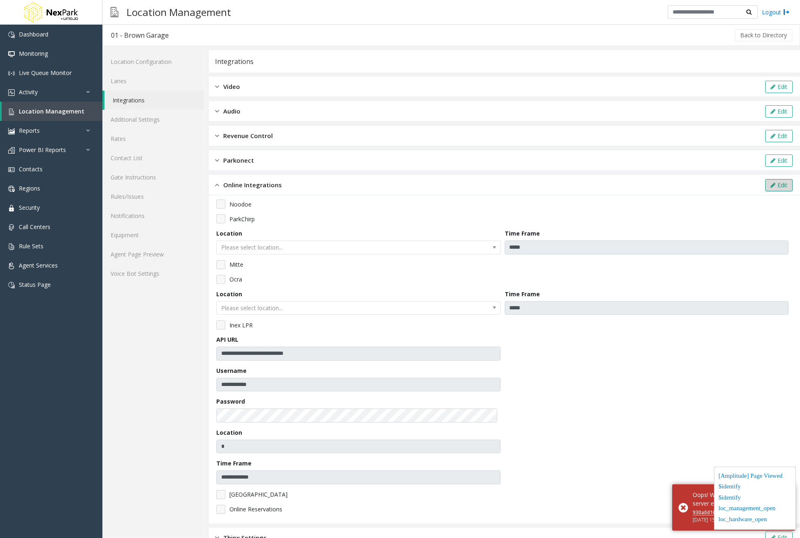
click at [783, 186] on button "Edit" at bounding box center [778, 185] width 27 height 12
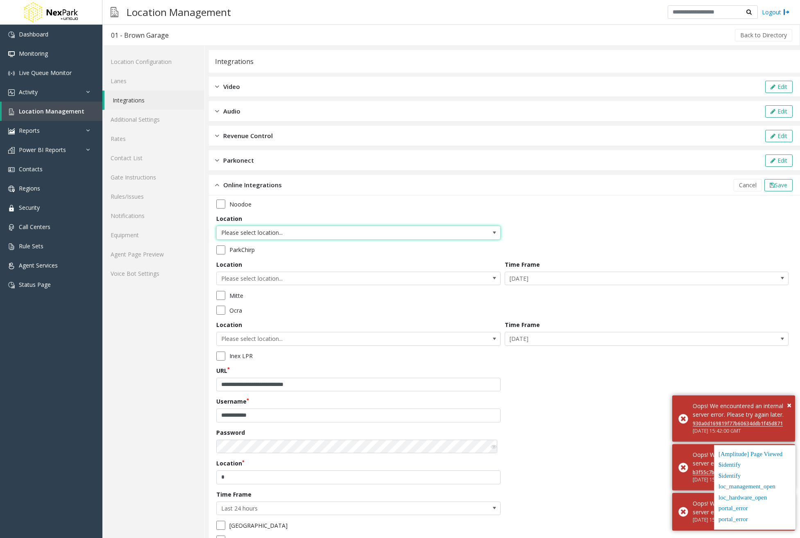
click at [256, 229] on span "Please select location..." at bounding box center [330, 232] width 227 height 13
click at [622, 241] on div "**********" at bounding box center [504, 375] width 576 height 351
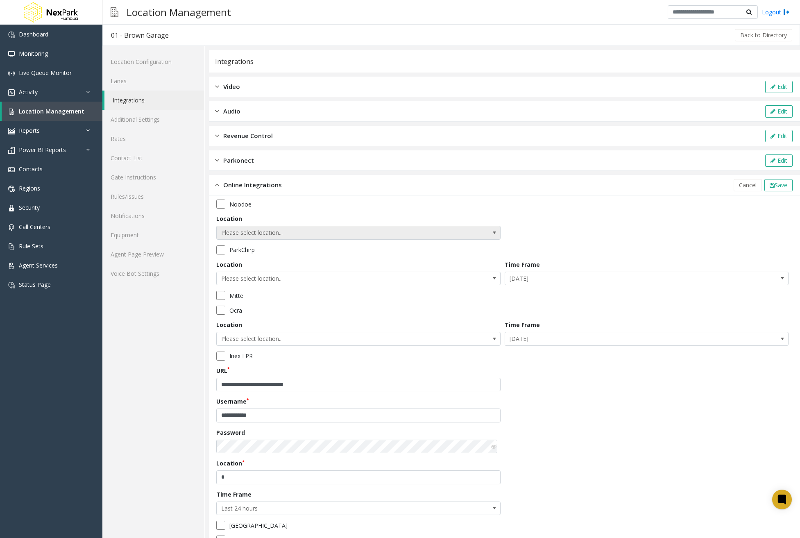
click at [290, 230] on span "Please select location..." at bounding box center [330, 232] width 227 height 13
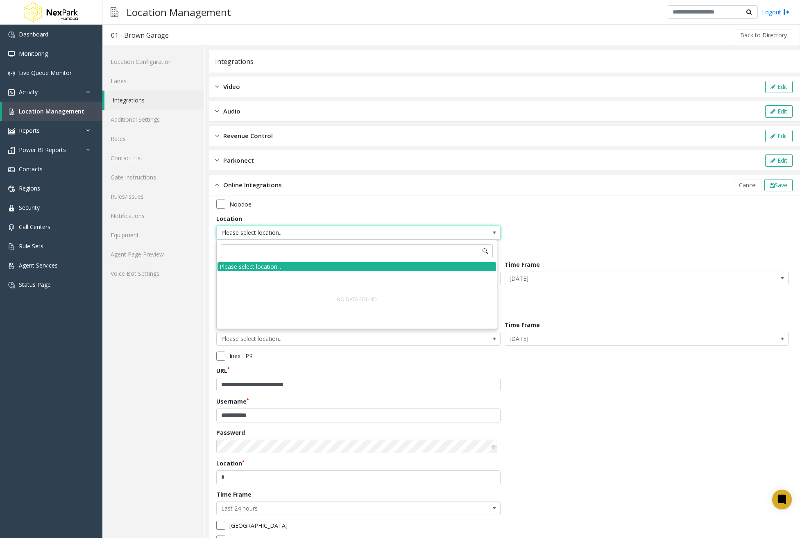
click at [610, 226] on div "**********" at bounding box center [504, 375] width 576 height 351
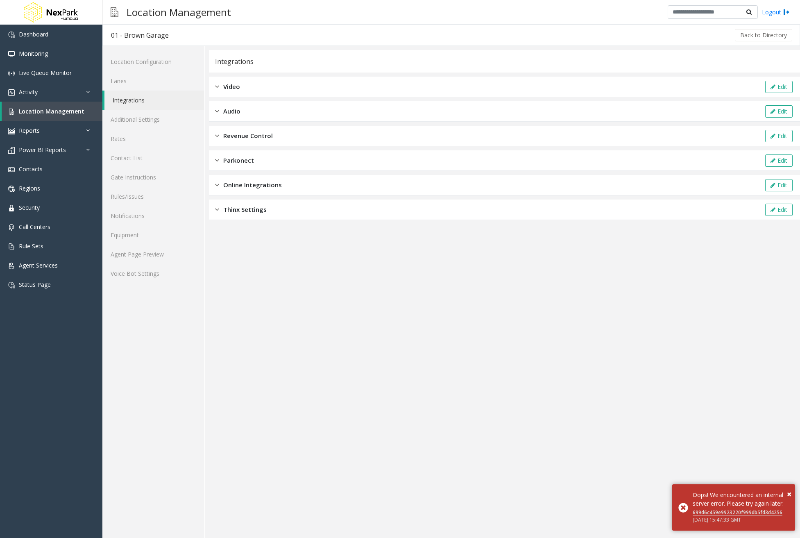
click at [245, 184] on span "Online Integrations" at bounding box center [252, 184] width 59 height 9
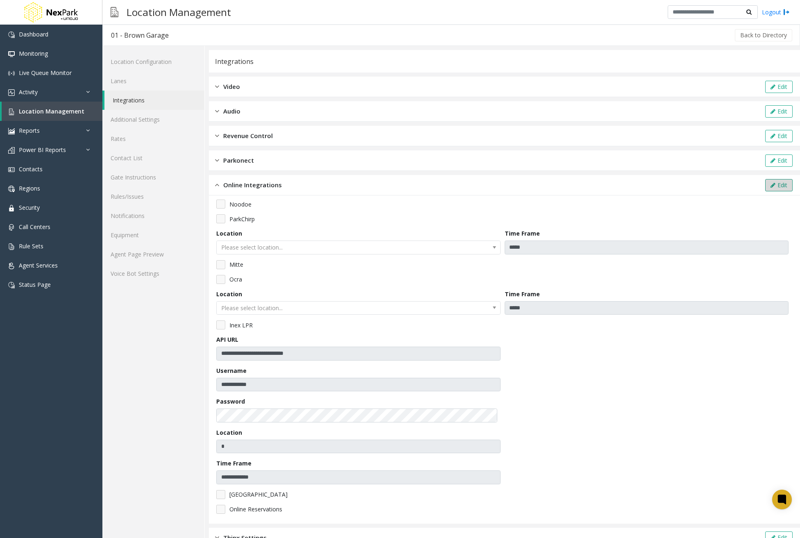
click at [774, 182] on button "Edit" at bounding box center [778, 185] width 27 height 12
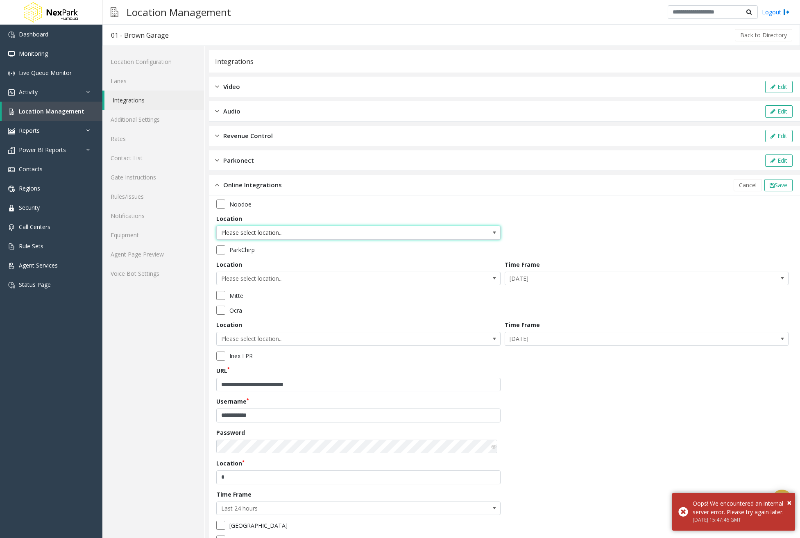
click at [261, 238] on span "Please select location..." at bounding box center [330, 232] width 227 height 13
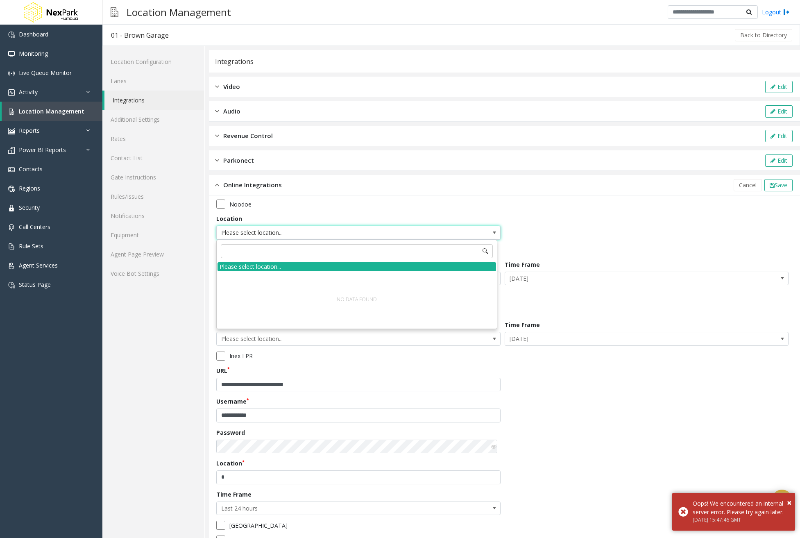
click at [622, 219] on div "**********" at bounding box center [504, 375] width 576 height 351
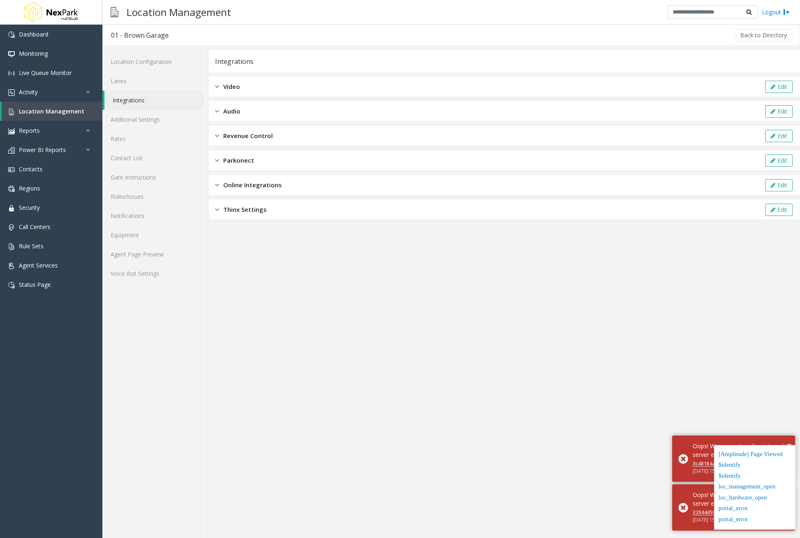
click at [258, 190] on div "Online Integrations Edit" at bounding box center [504, 185] width 591 height 20
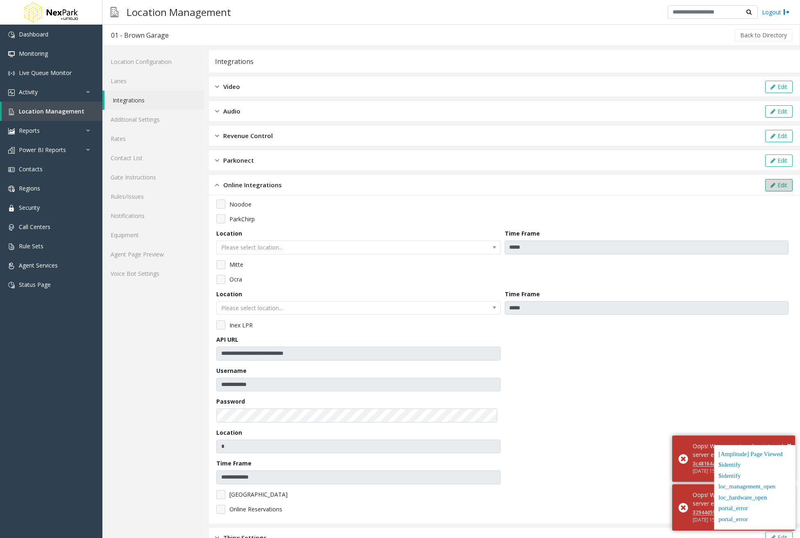
click at [778, 189] on button "Edit" at bounding box center [778, 185] width 27 height 12
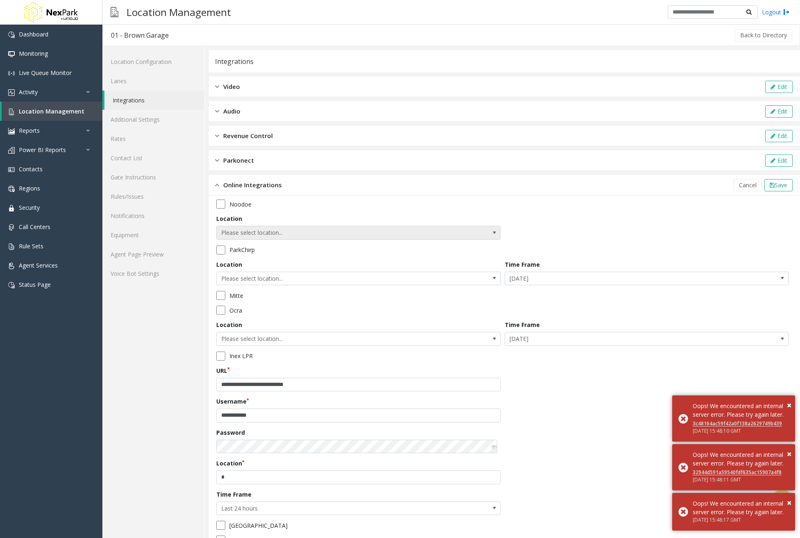
click at [262, 229] on span "Please select location..." at bounding box center [330, 232] width 227 height 13
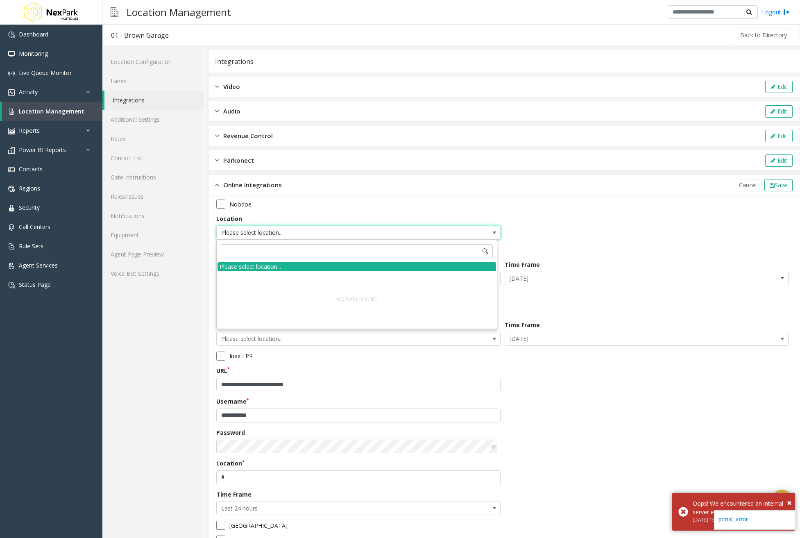
click at [623, 229] on div "**********" at bounding box center [504, 375] width 576 height 351
